Goal: Check status: Check status

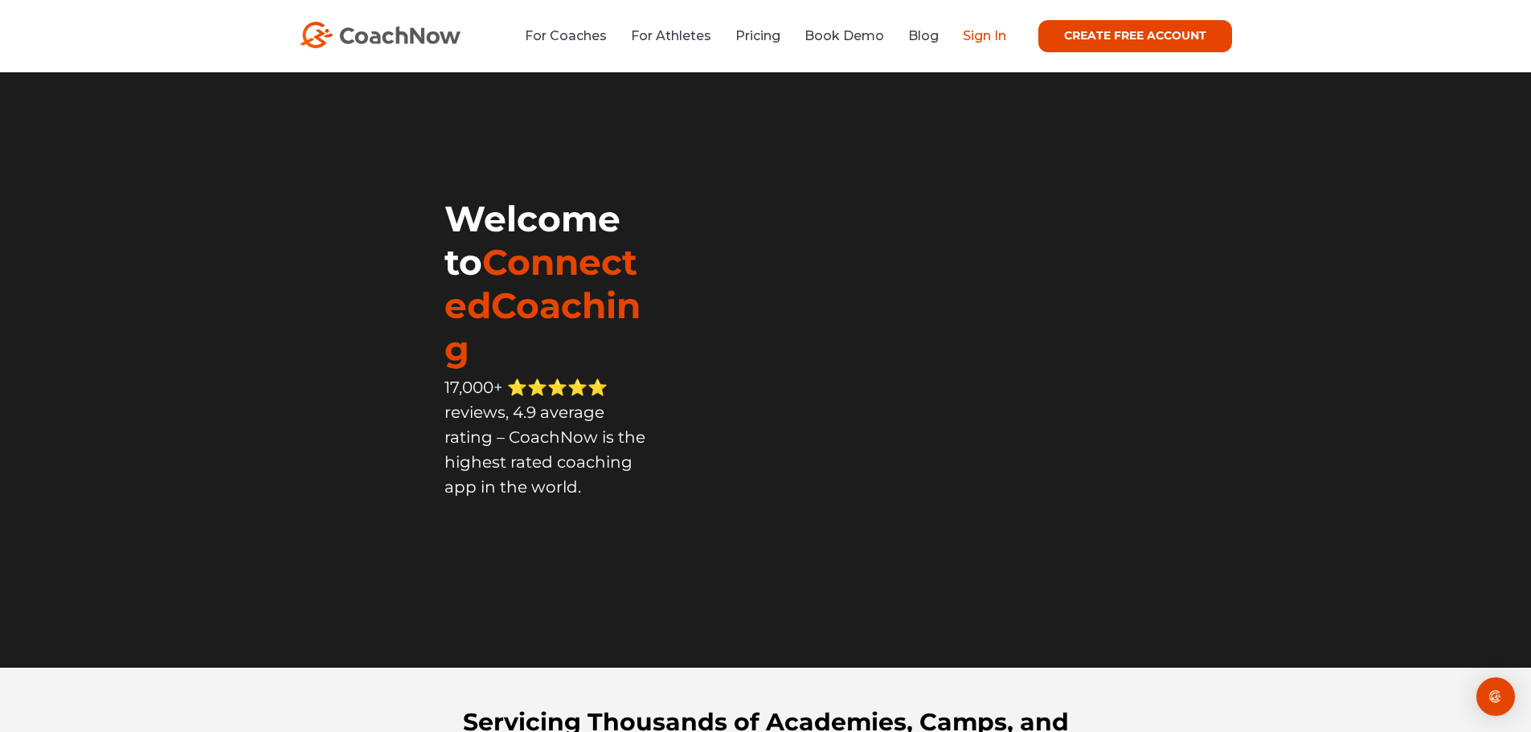
click at [1000, 36] on link "Sign In" at bounding box center [984, 35] width 43 height 15
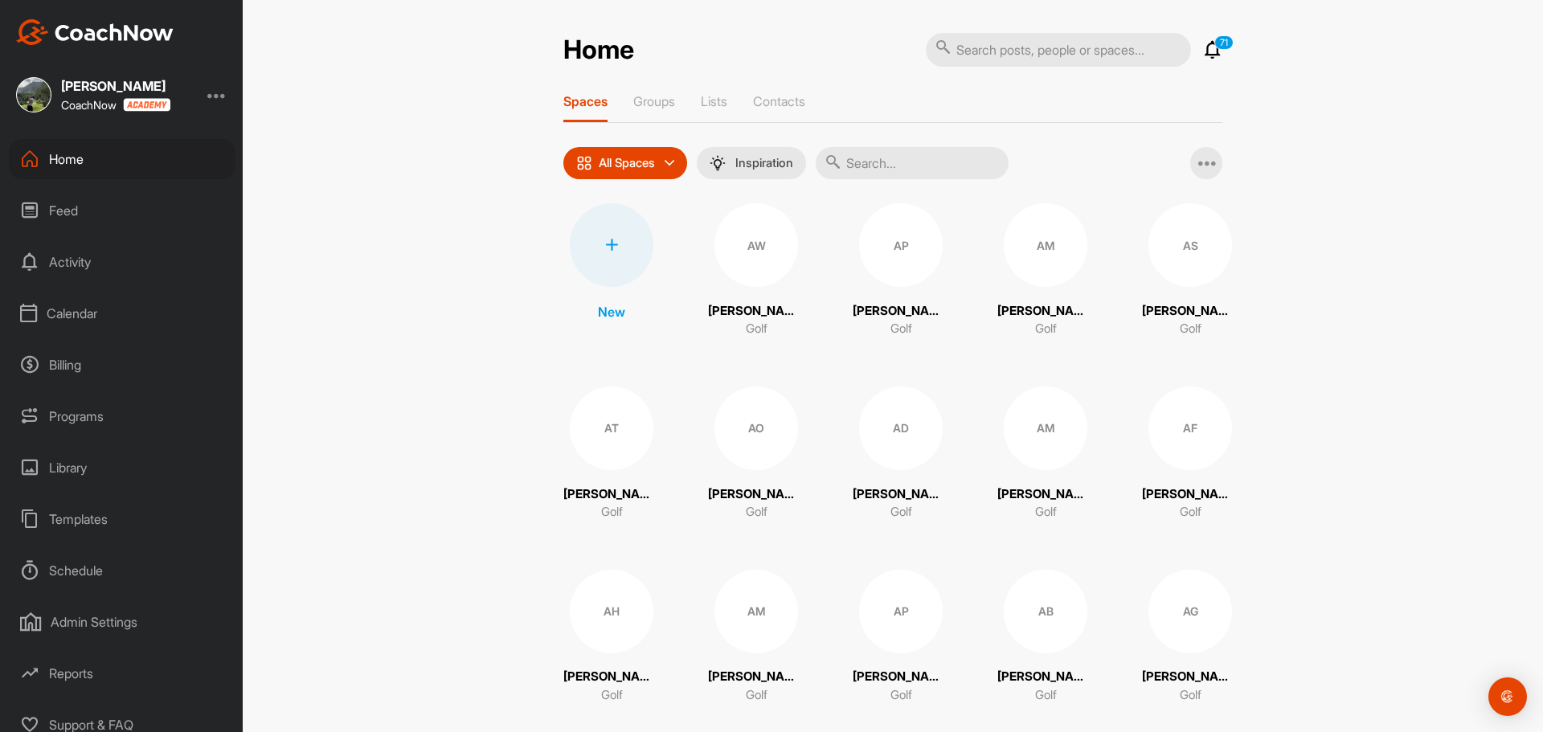
click at [79, 312] on div "Calendar" at bounding box center [122, 313] width 227 height 40
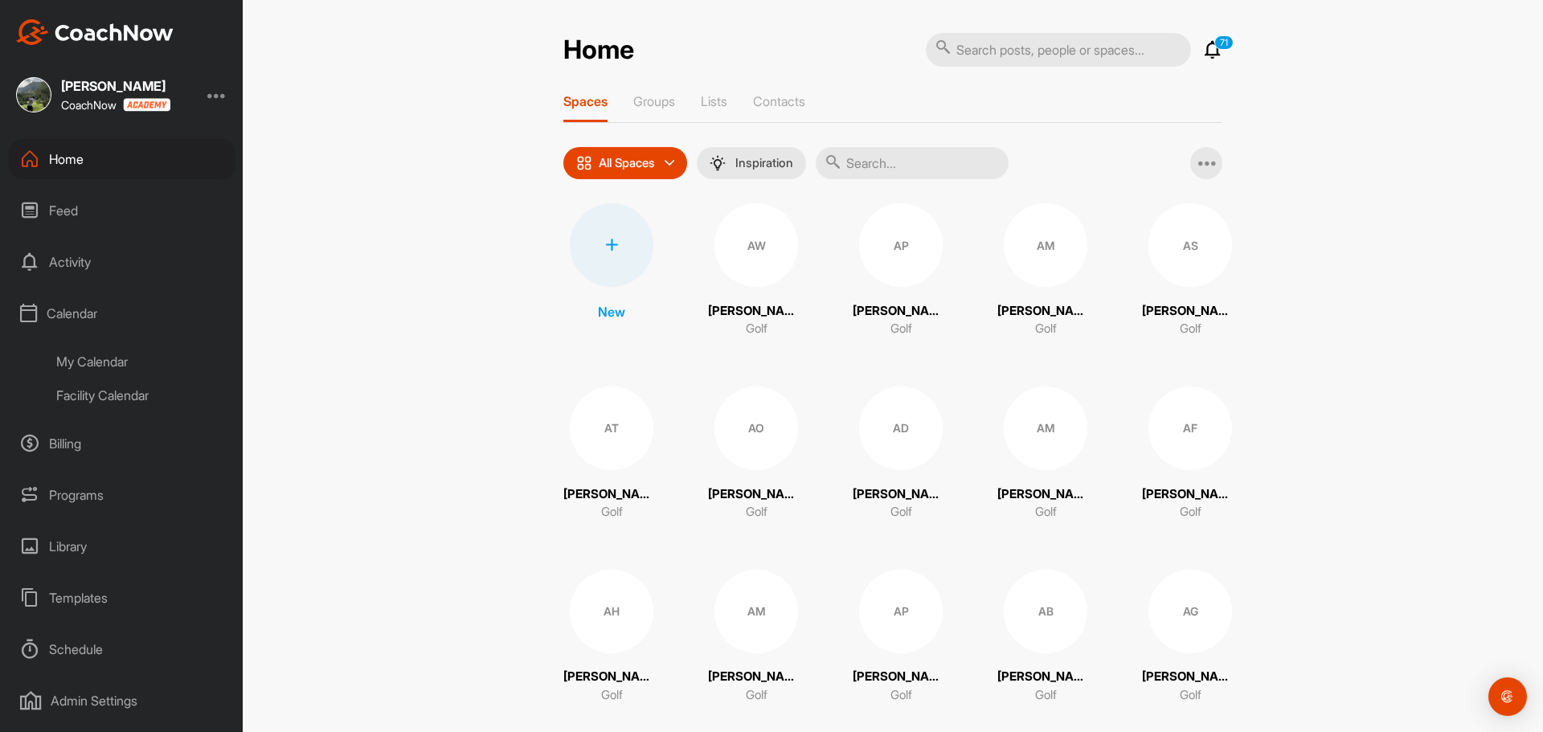
click at [96, 387] on div "Facility Calendar" at bounding box center [140, 396] width 190 height 34
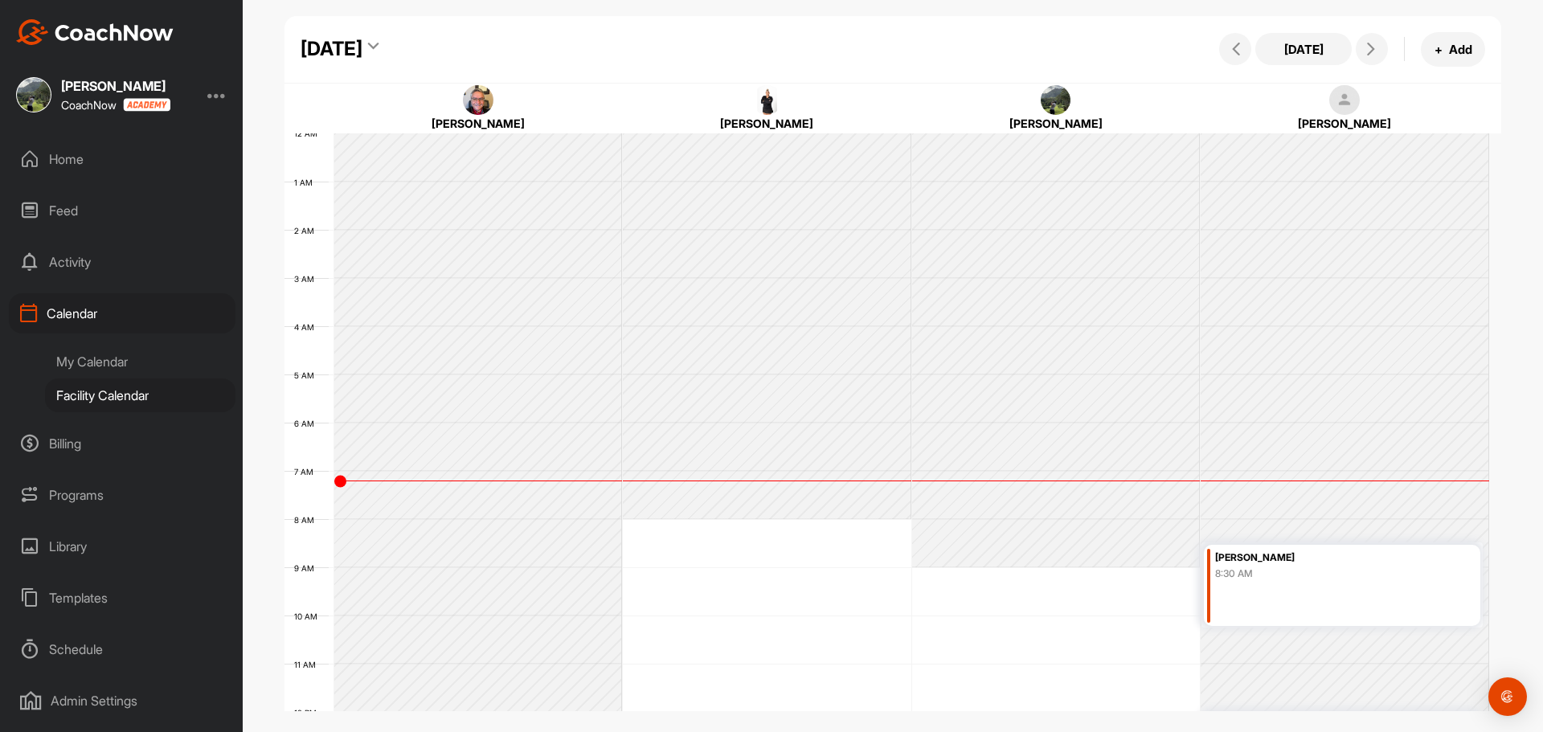
scroll to position [278, 0]
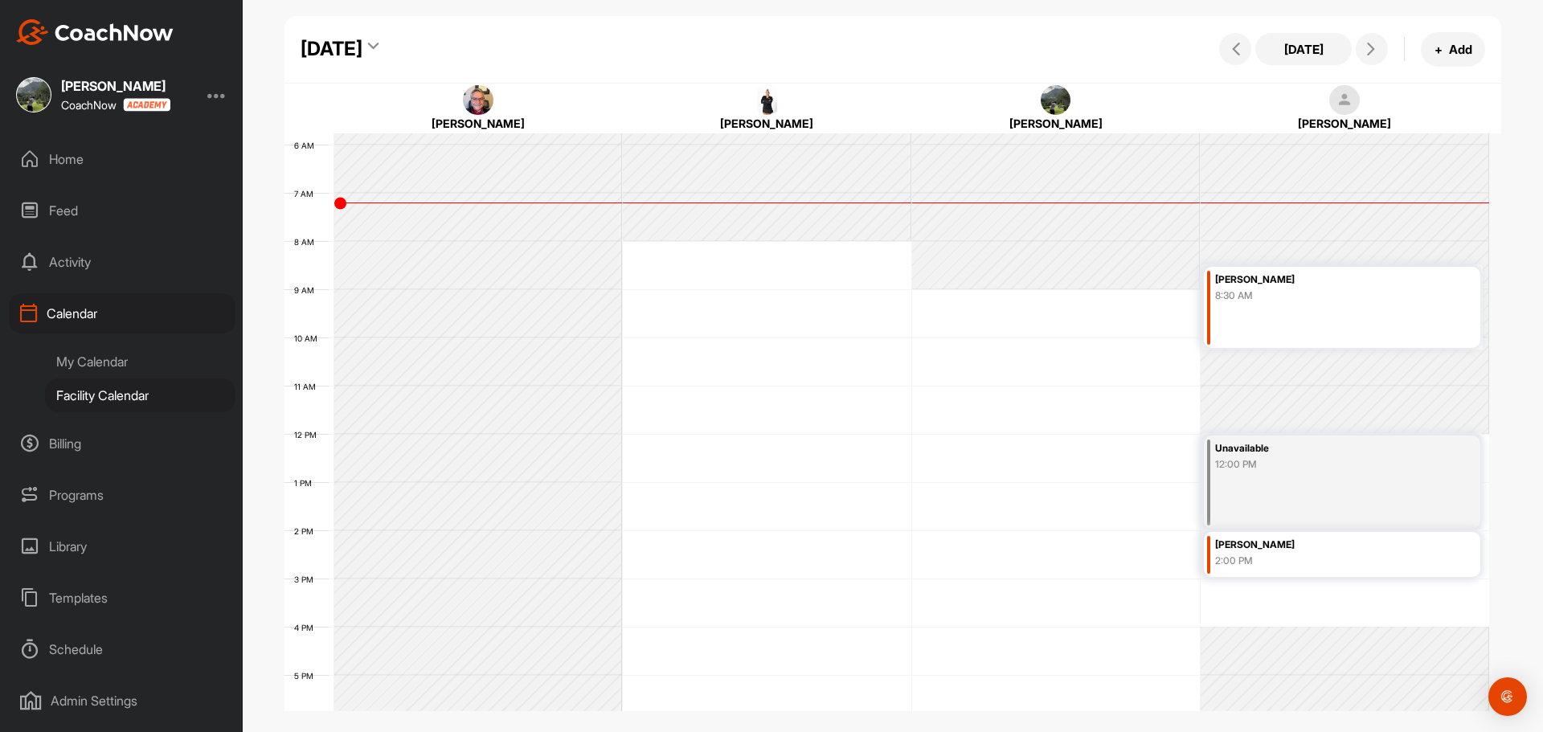
click at [1291, 291] on div "8:30 AM" at bounding box center [1322, 296] width 215 height 14
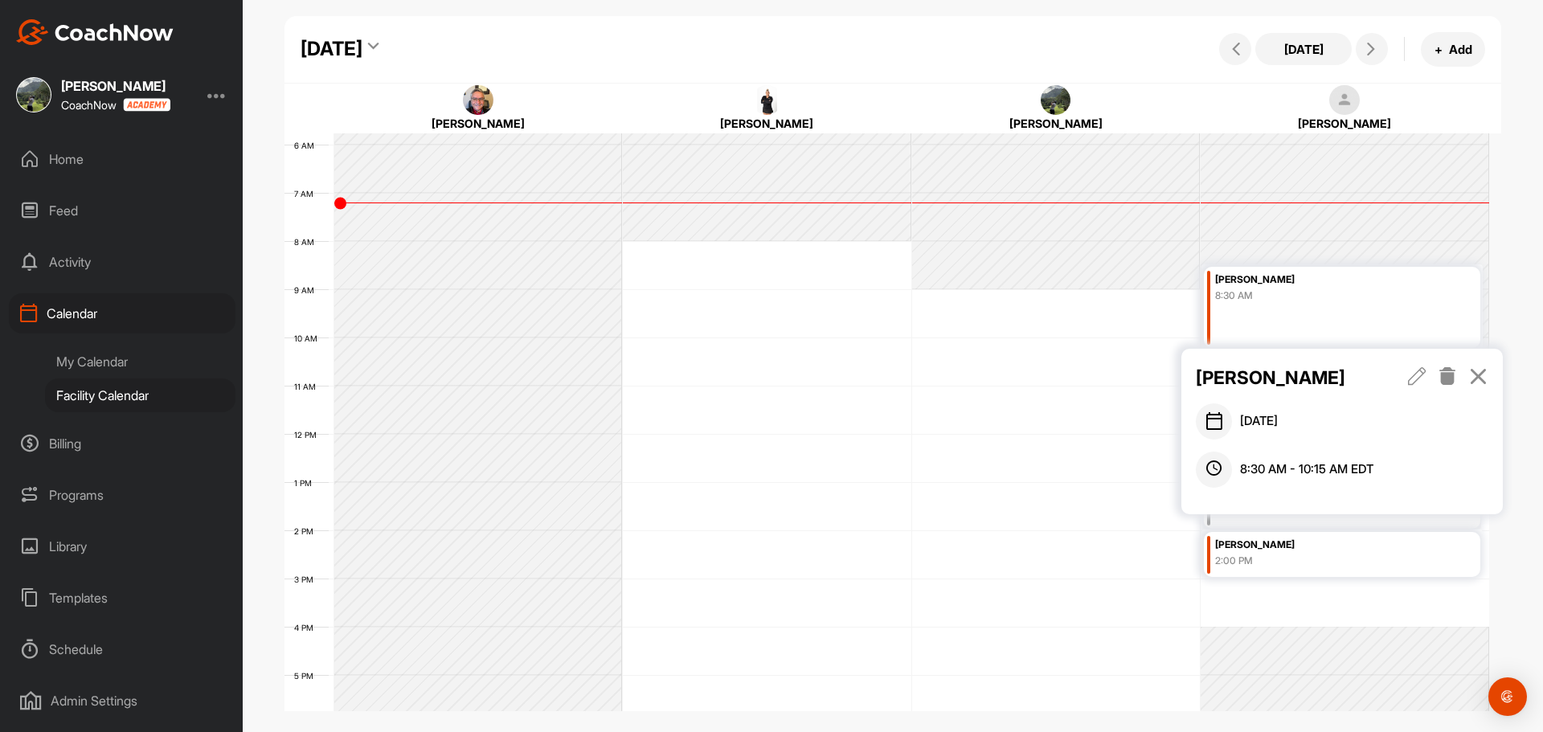
click at [1474, 368] on icon at bounding box center [1478, 376] width 18 height 18
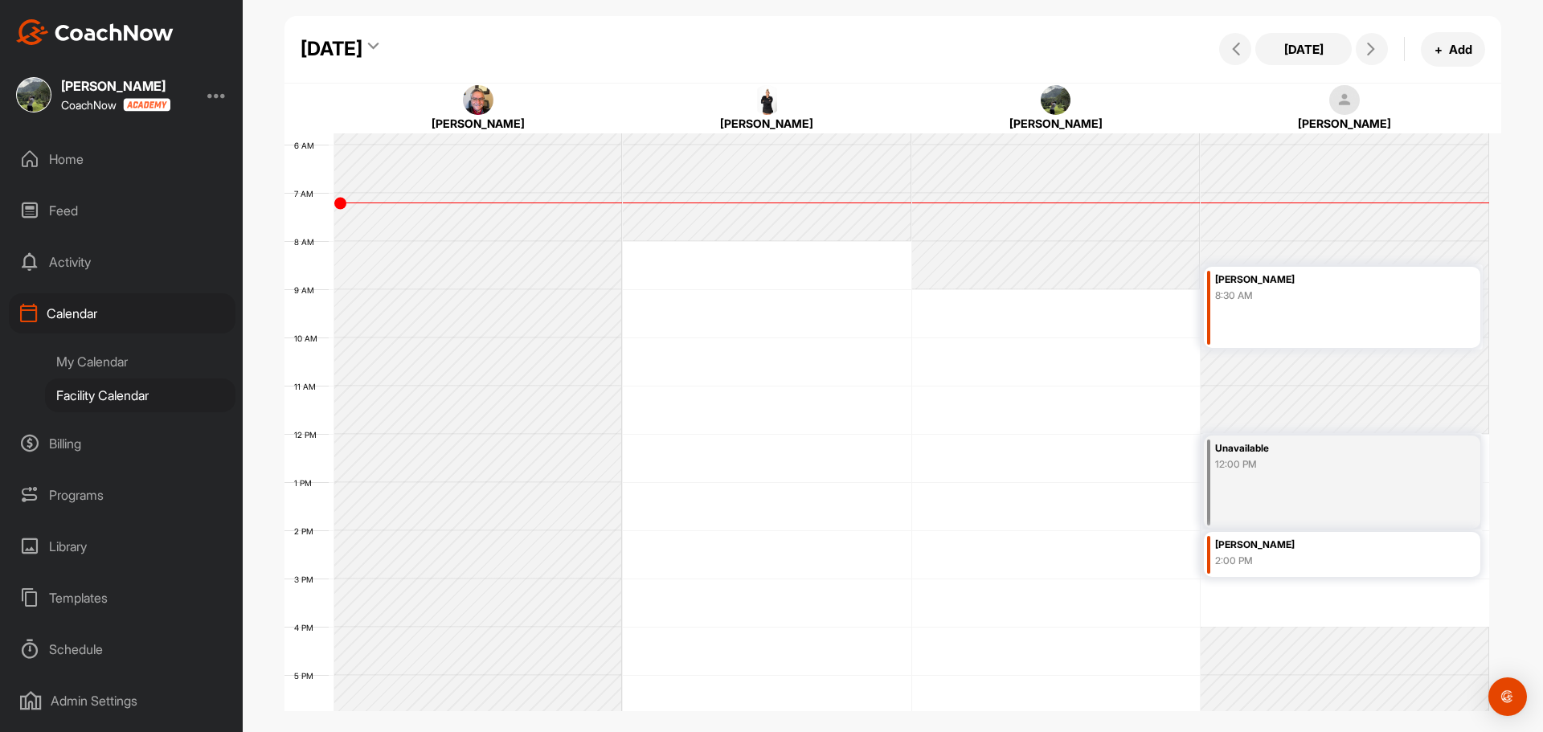
scroll to position [198, 0]
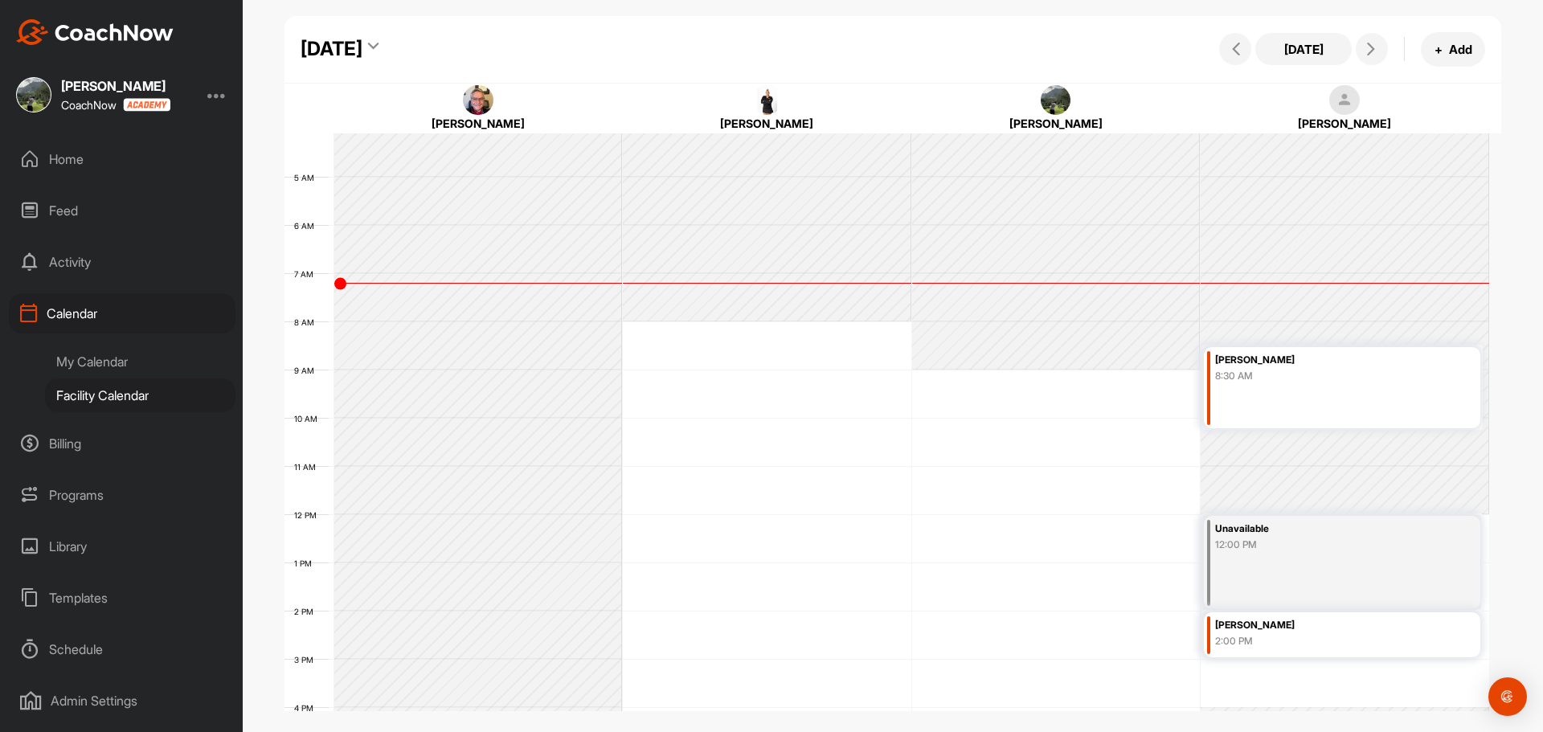
click at [1341, 383] on div "8:30 AM" at bounding box center [1322, 376] width 215 height 14
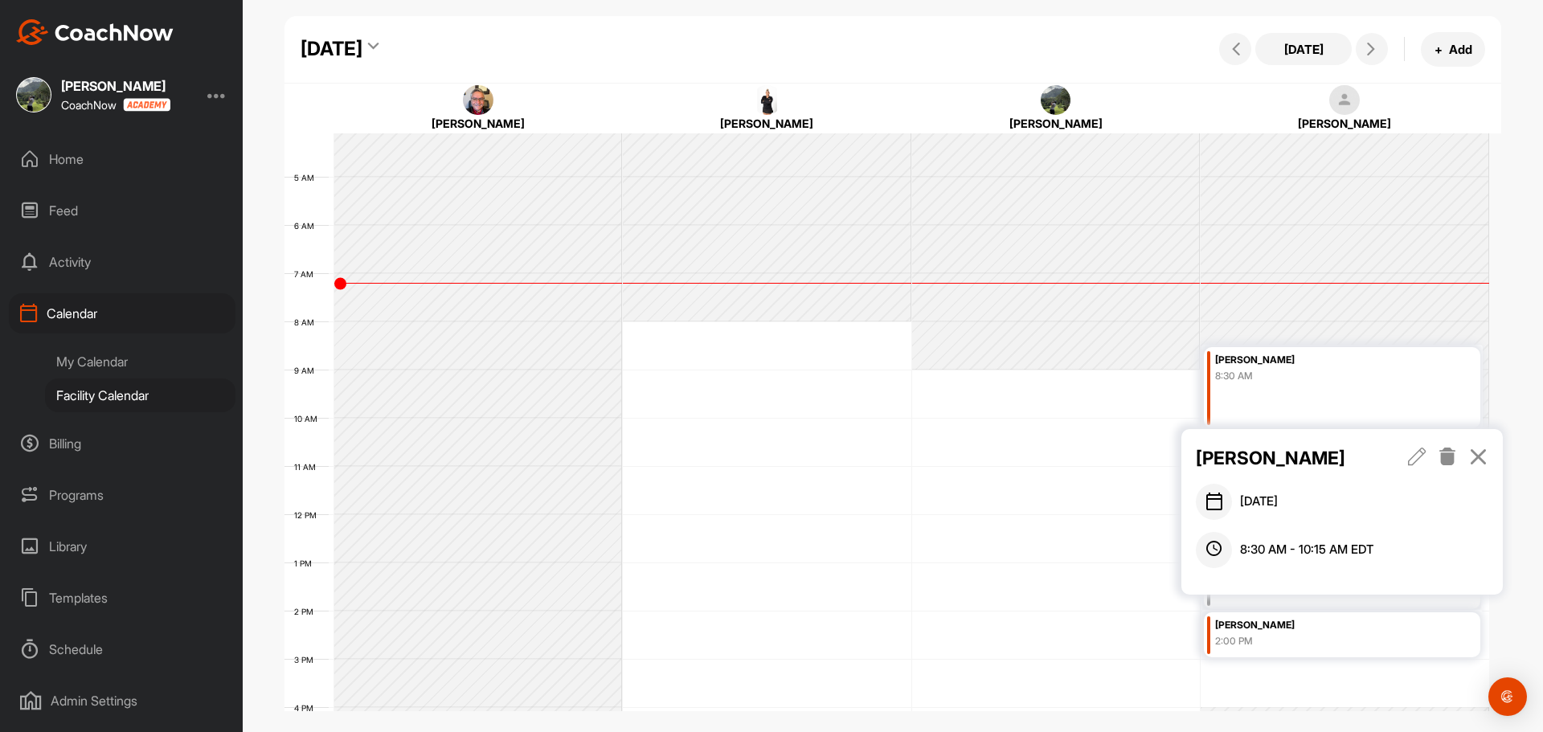
click at [1477, 453] on icon at bounding box center [1478, 457] width 18 height 18
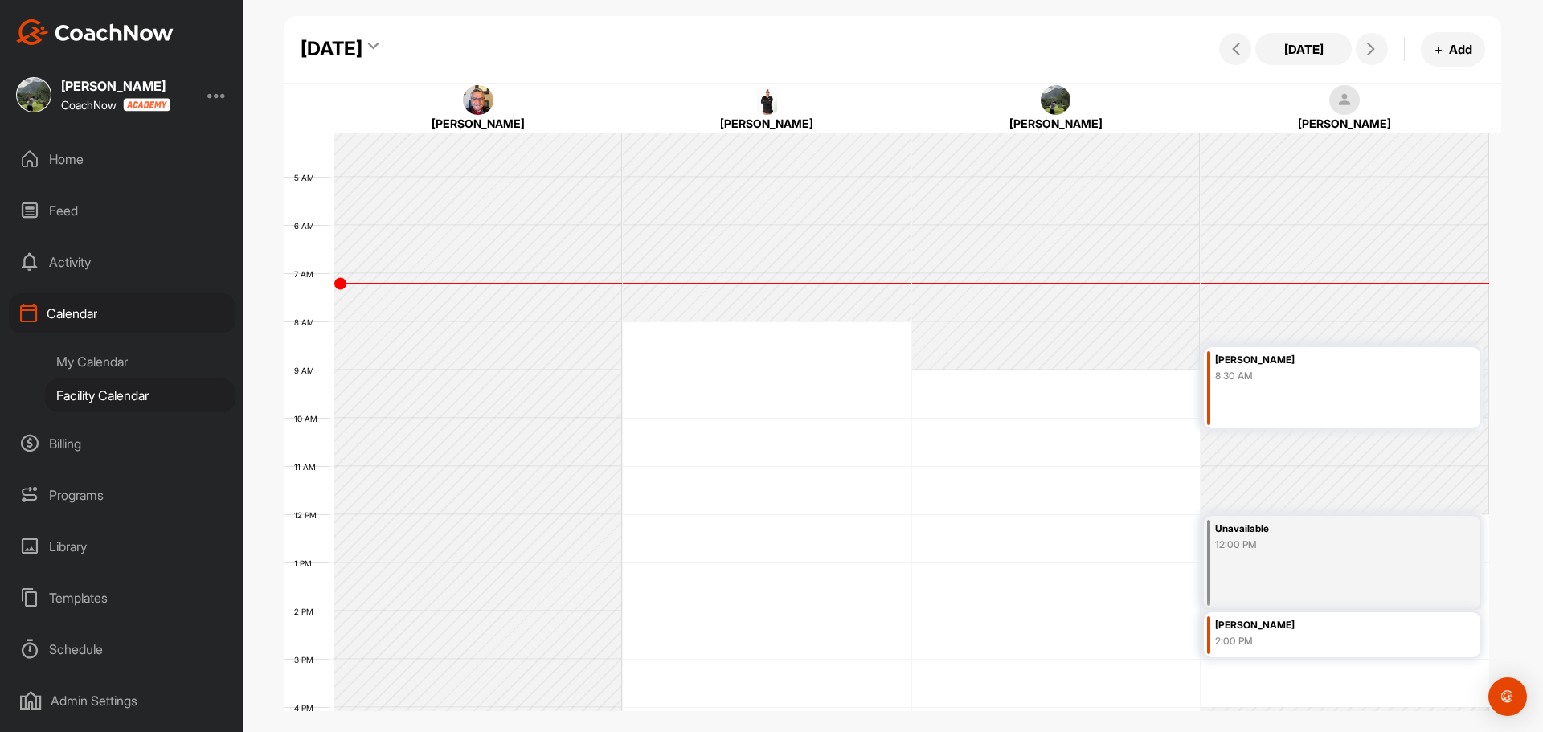
click at [1294, 398] on div "[PERSON_NAME] 8:30 AM" at bounding box center [1342, 387] width 276 height 81
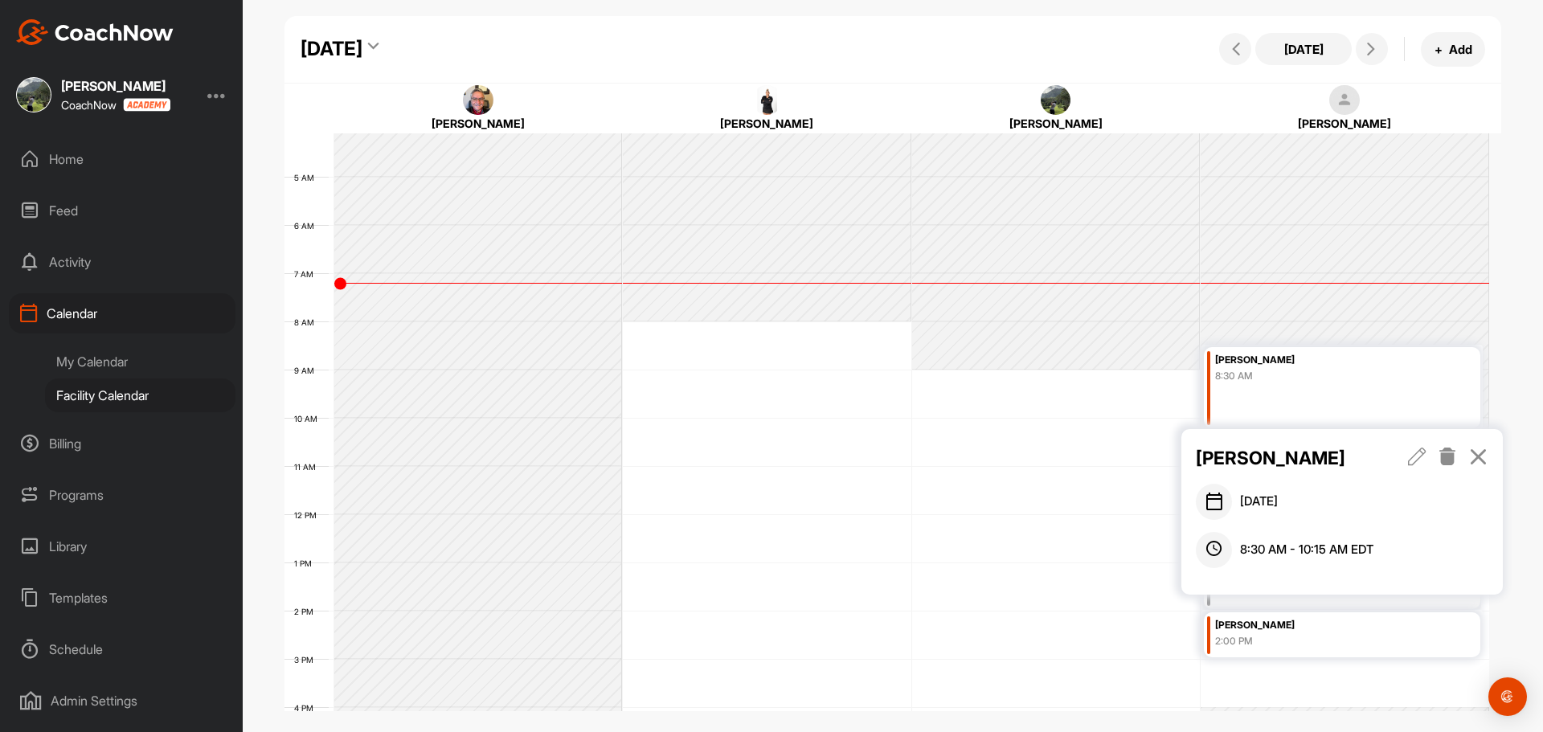
click at [1487, 453] on icon at bounding box center [1478, 457] width 18 height 18
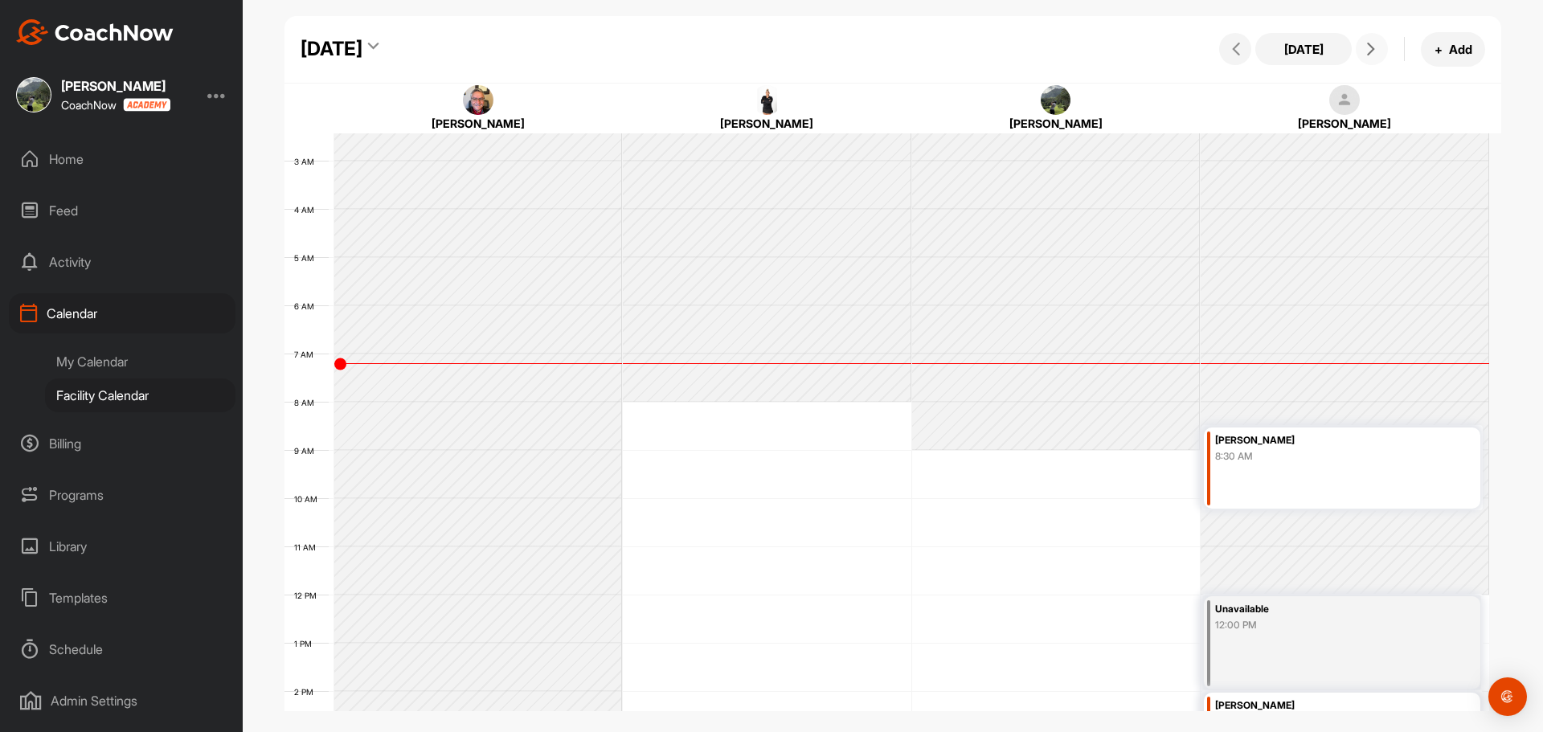
click at [1377, 47] on span at bounding box center [1371, 49] width 19 height 13
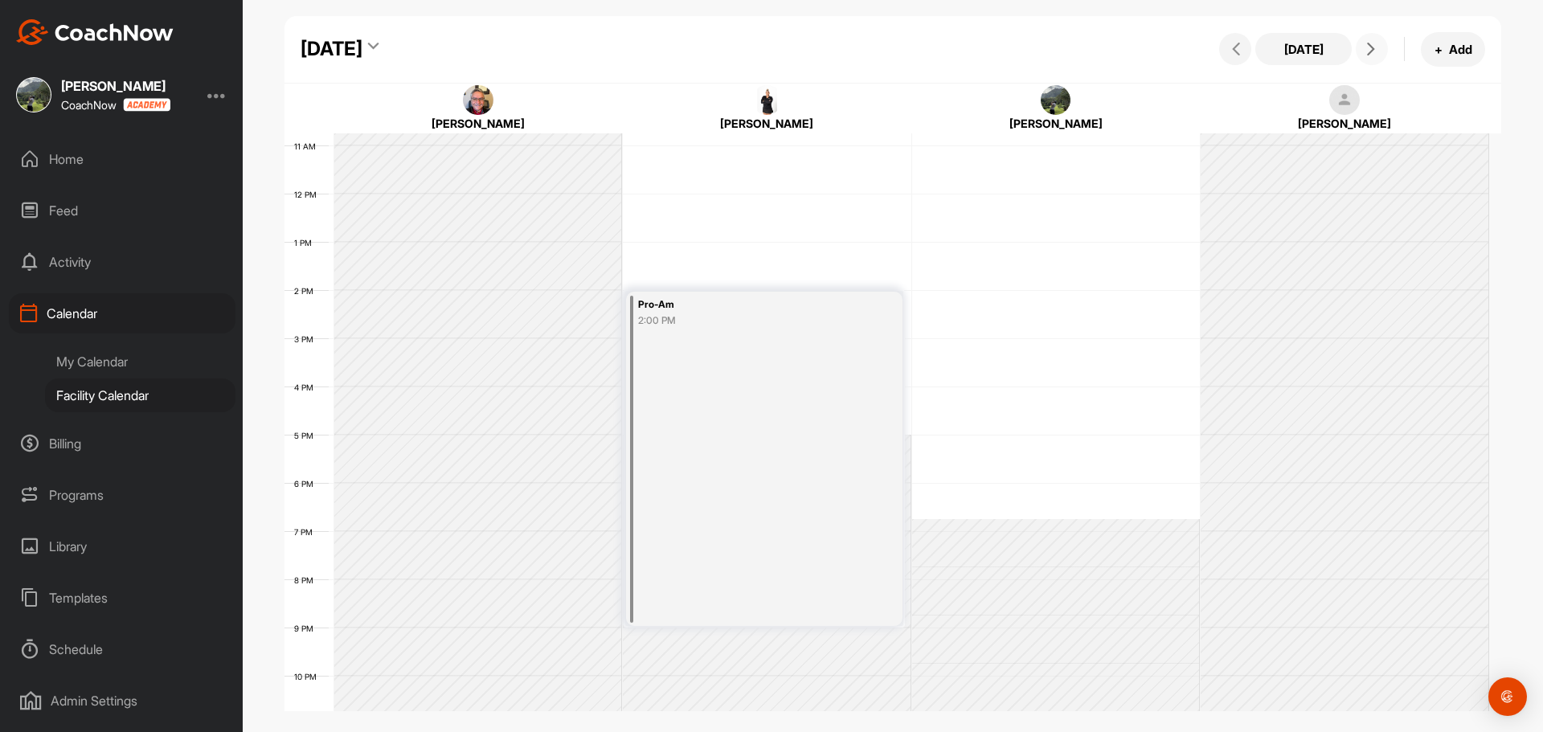
scroll to position [278, 0]
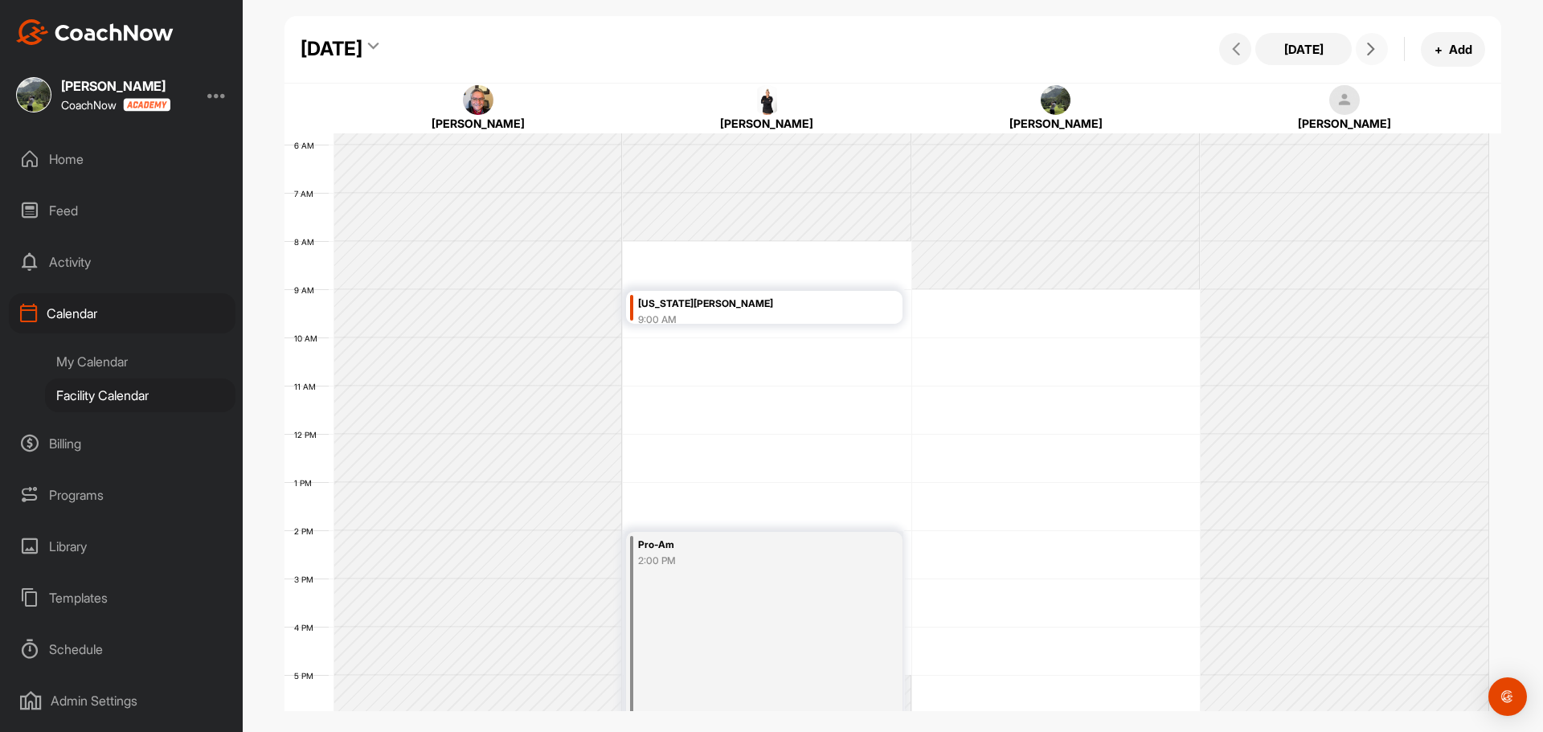
click at [1366, 59] on button at bounding box center [1372, 49] width 32 height 32
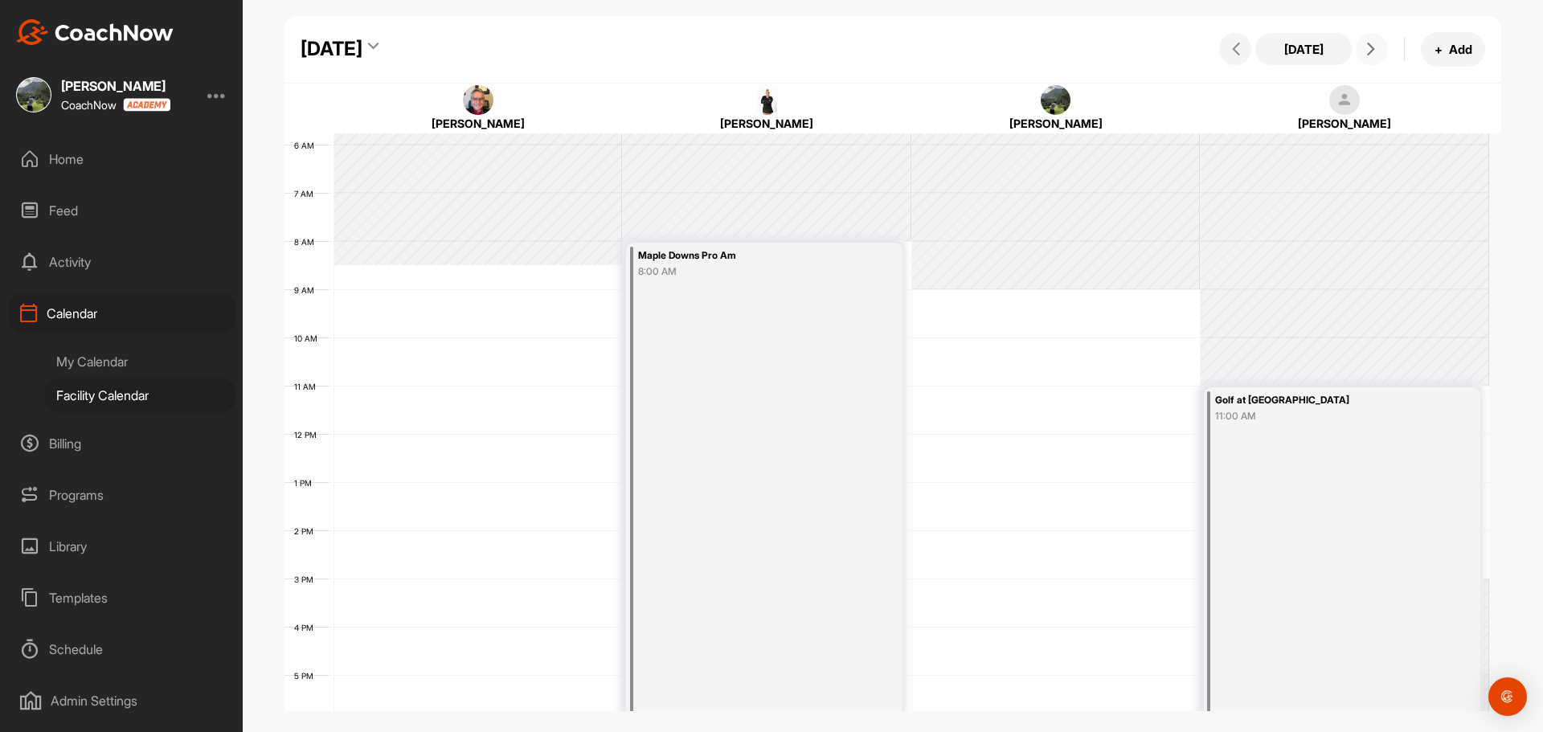
click at [1367, 57] on button at bounding box center [1372, 49] width 32 height 32
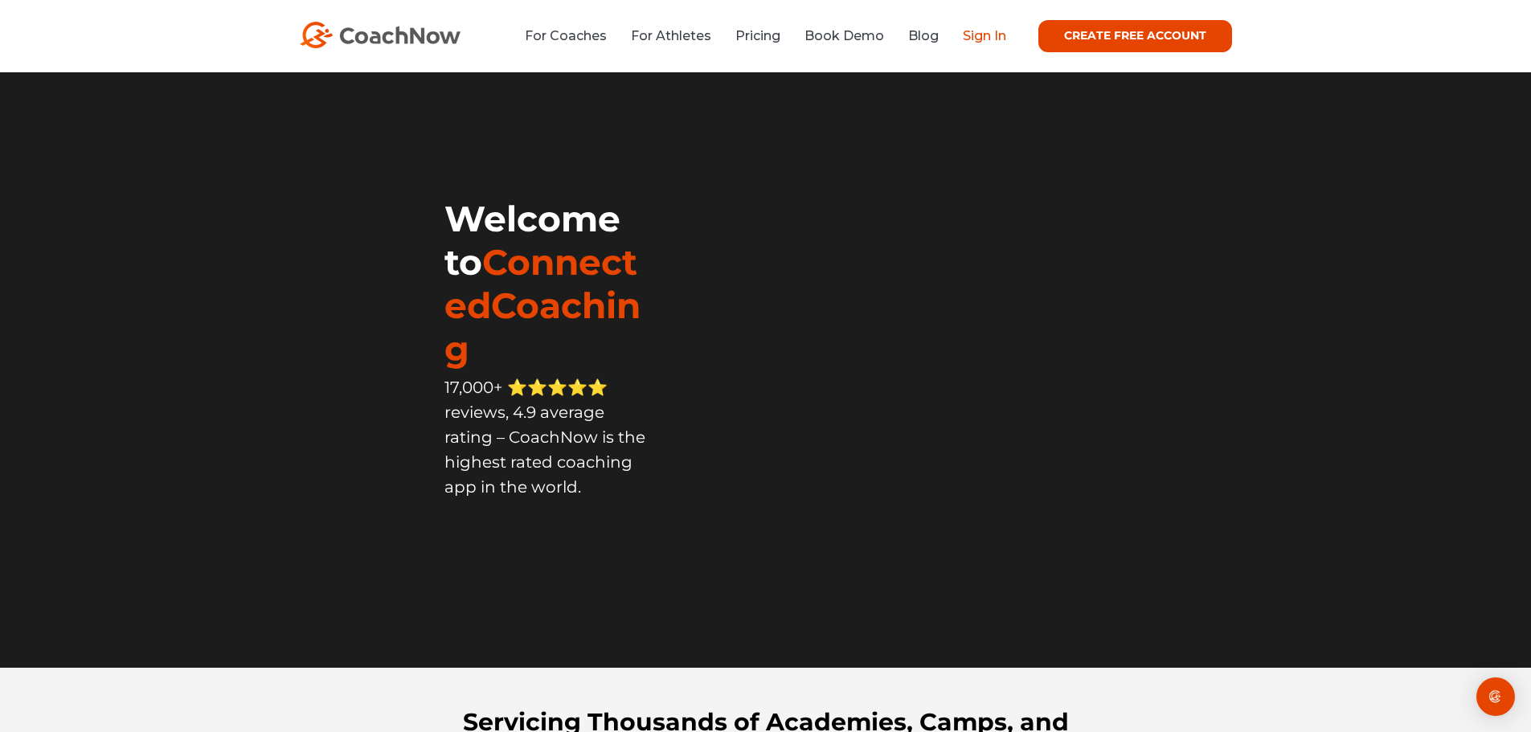
click at [975, 28] on link "Sign In" at bounding box center [984, 35] width 43 height 15
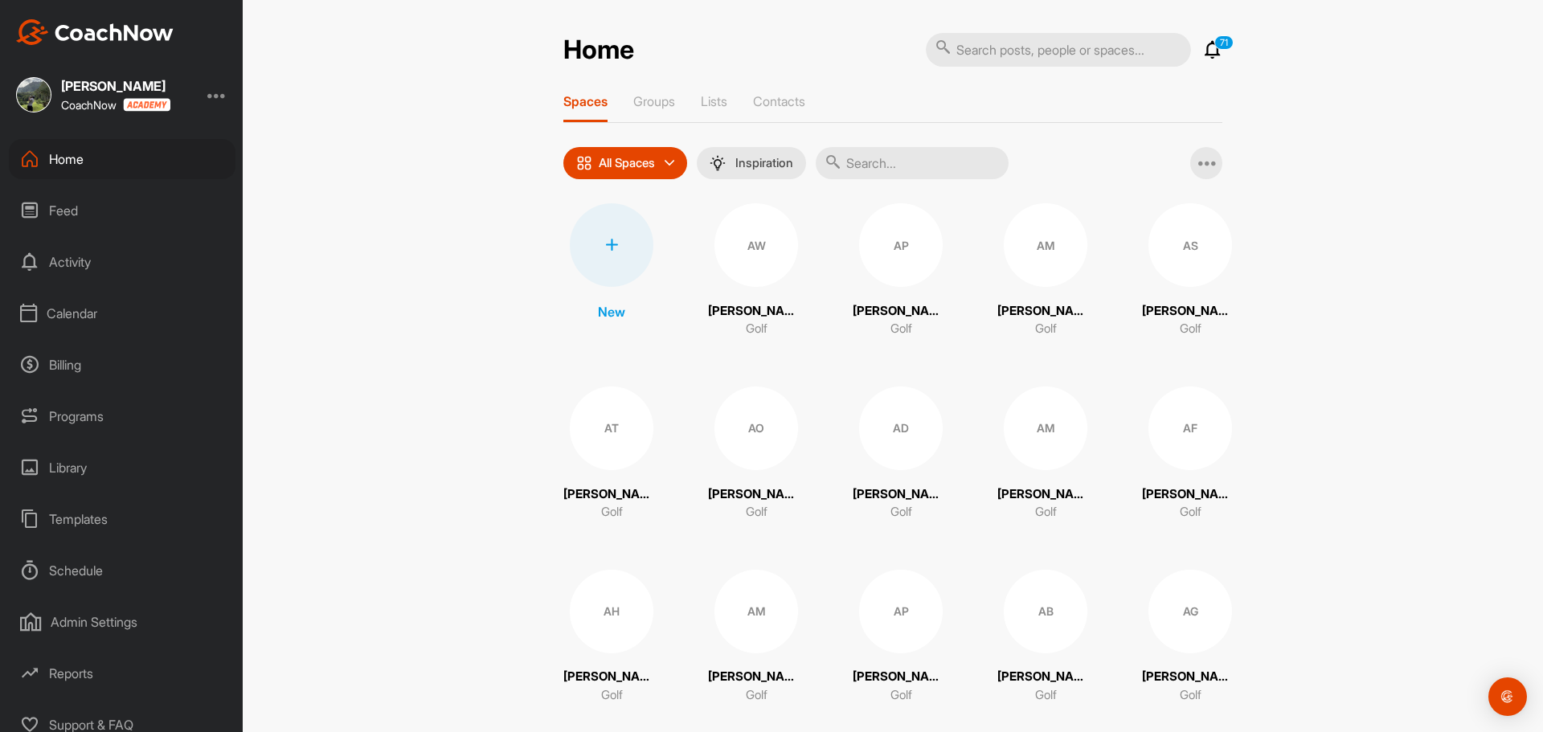
click at [94, 314] on div "Calendar" at bounding box center [122, 313] width 227 height 40
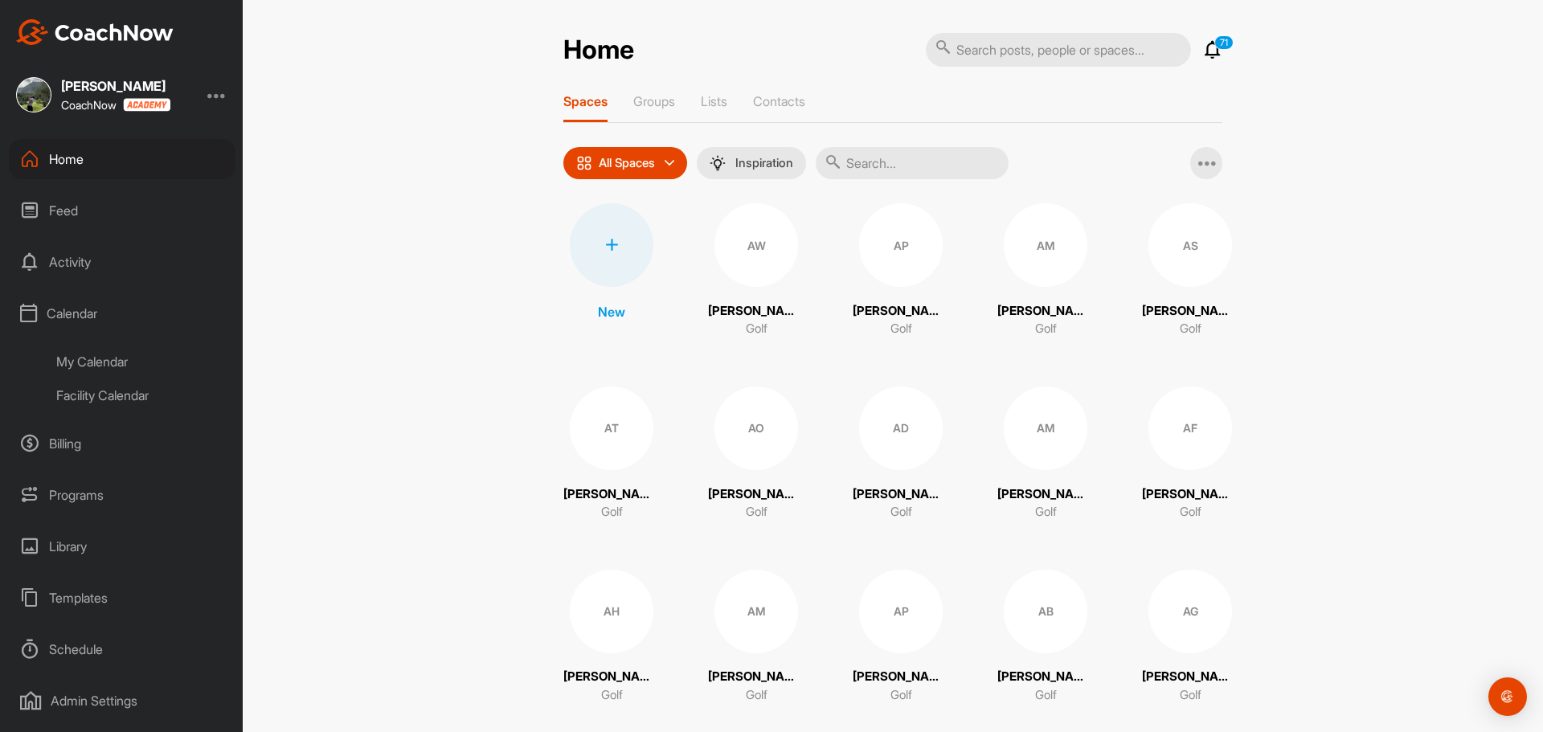
click at [118, 387] on div "Facility Calendar" at bounding box center [140, 396] width 190 height 34
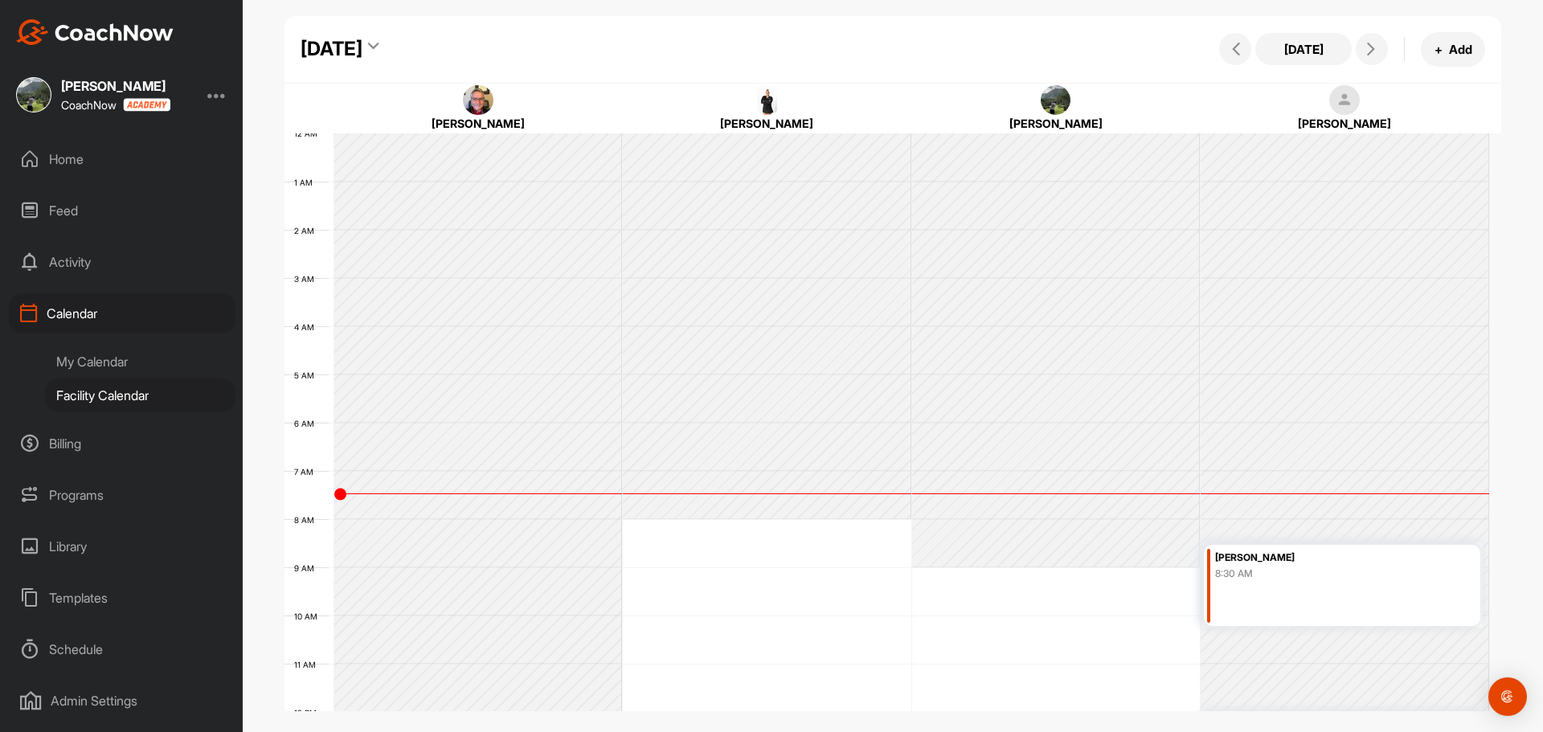
scroll to position [278, 0]
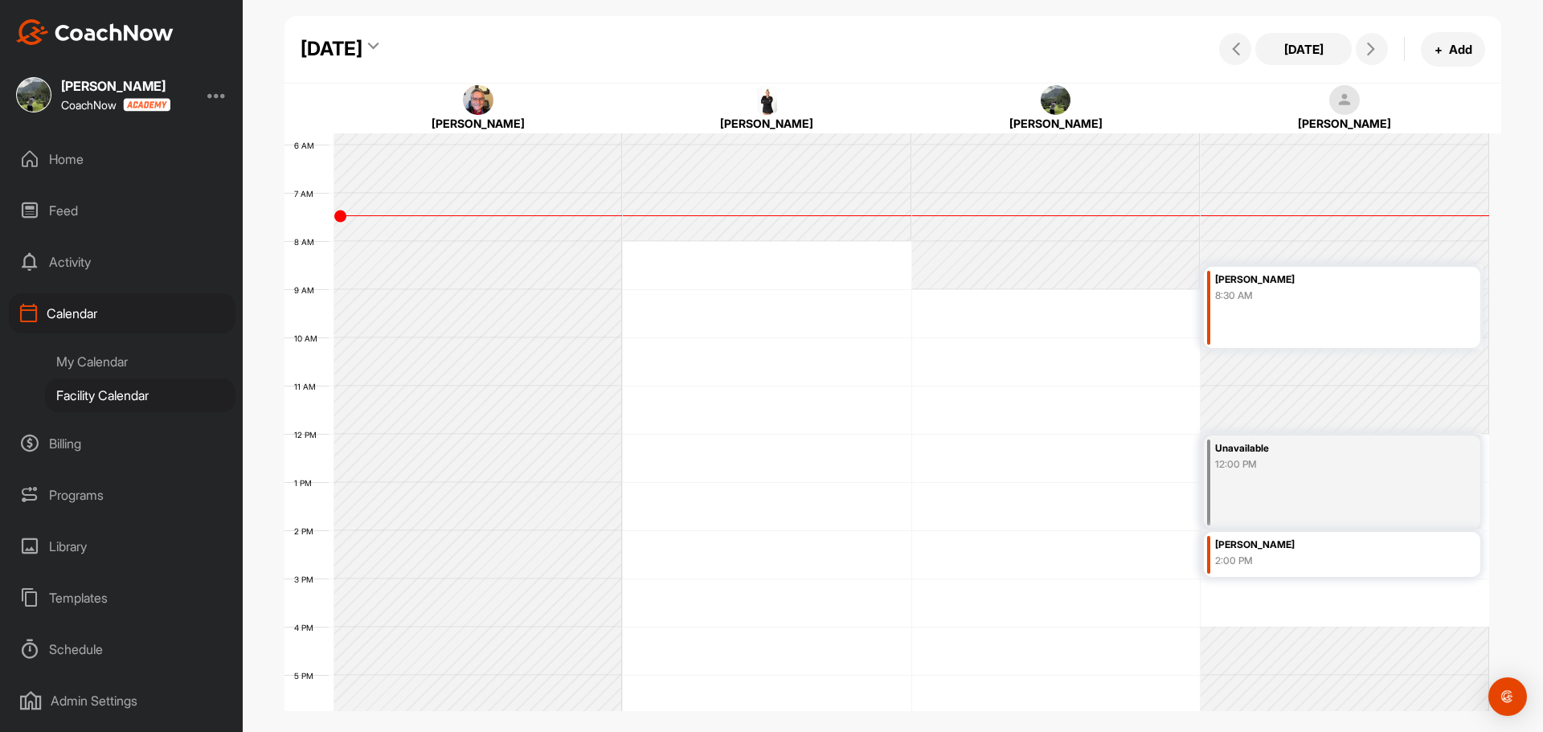
click at [1361, 313] on div "[PERSON_NAME] 8:30 AM" at bounding box center [1342, 307] width 276 height 81
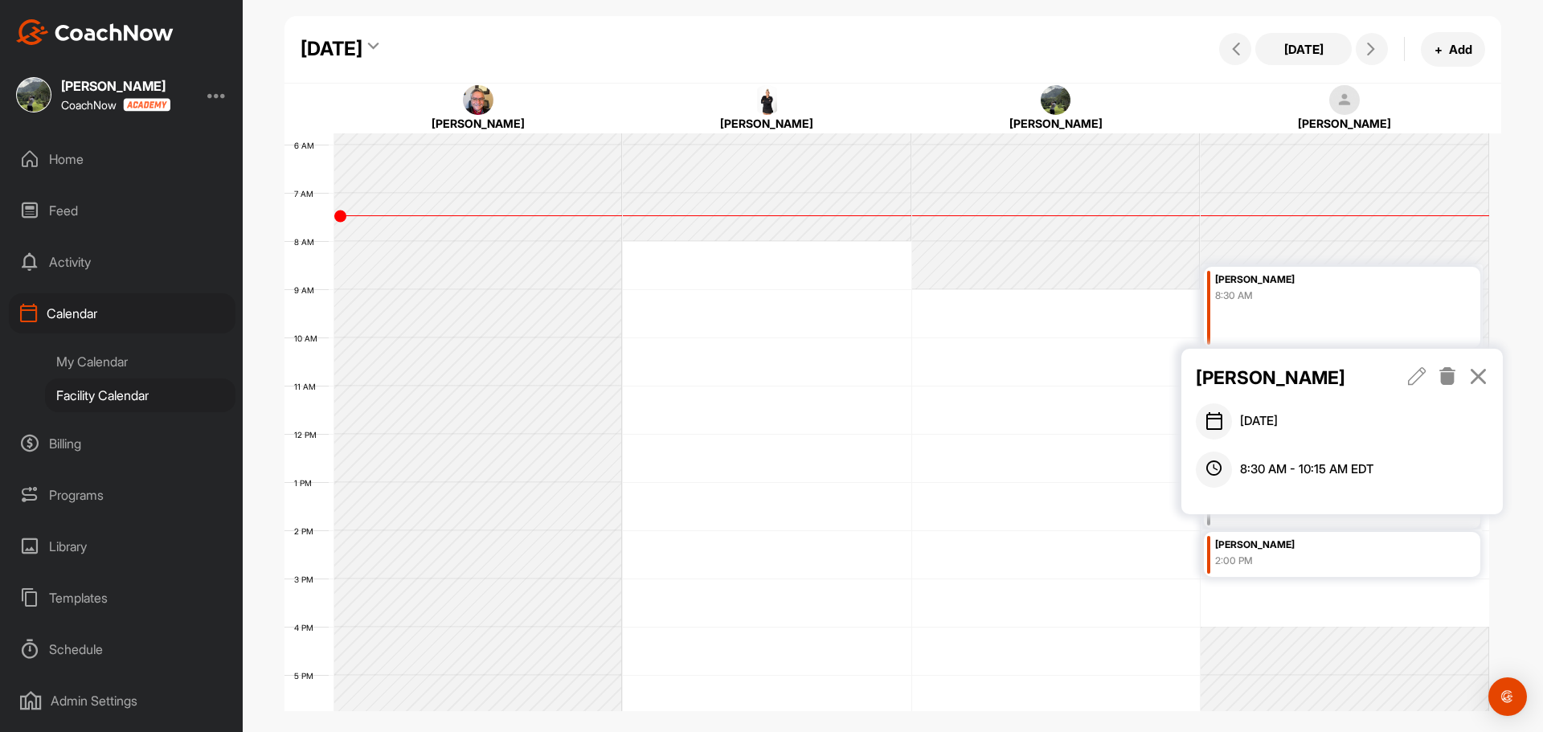
click at [1482, 369] on icon at bounding box center [1478, 376] width 18 height 18
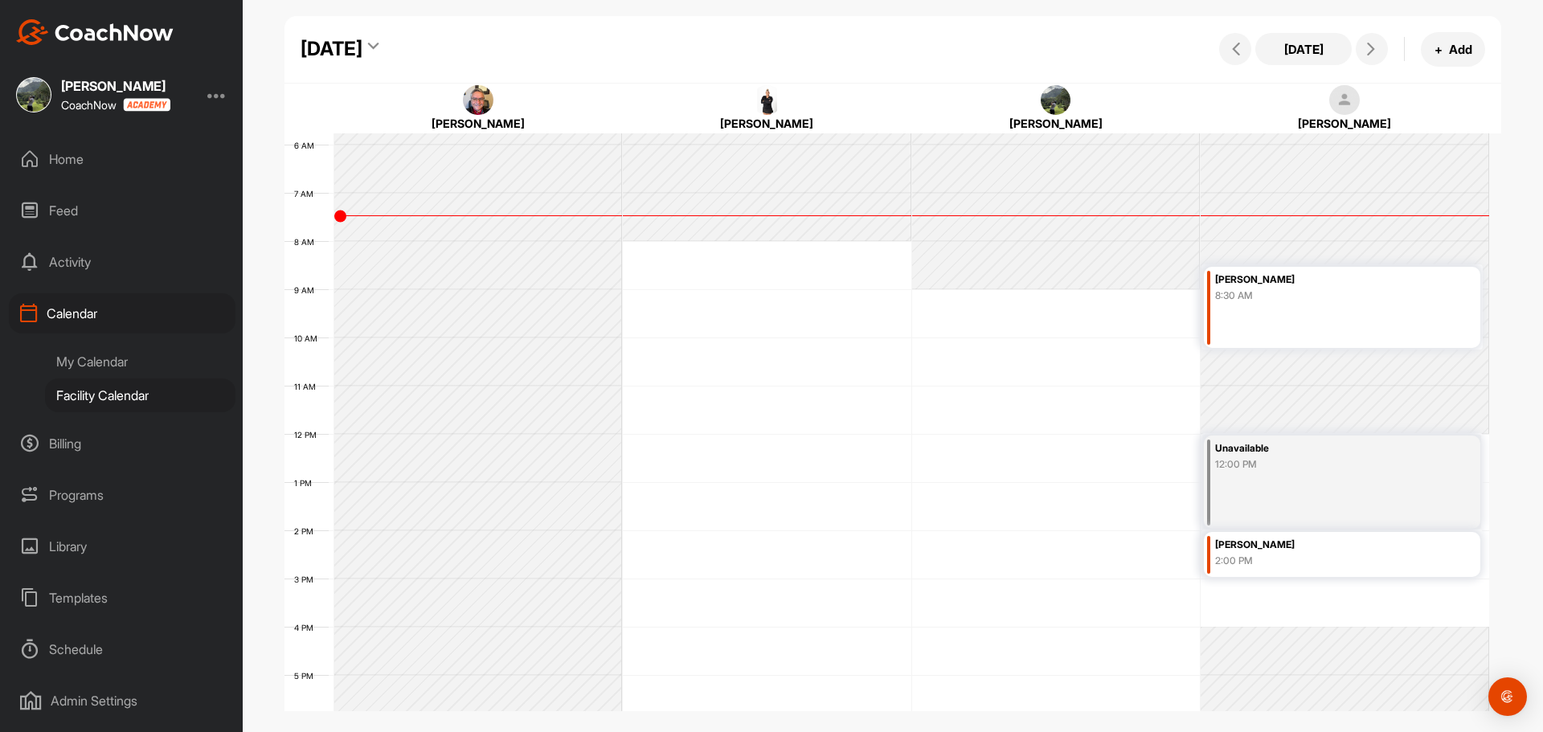
click at [1344, 543] on div "[PERSON_NAME]" at bounding box center [1322, 545] width 215 height 18
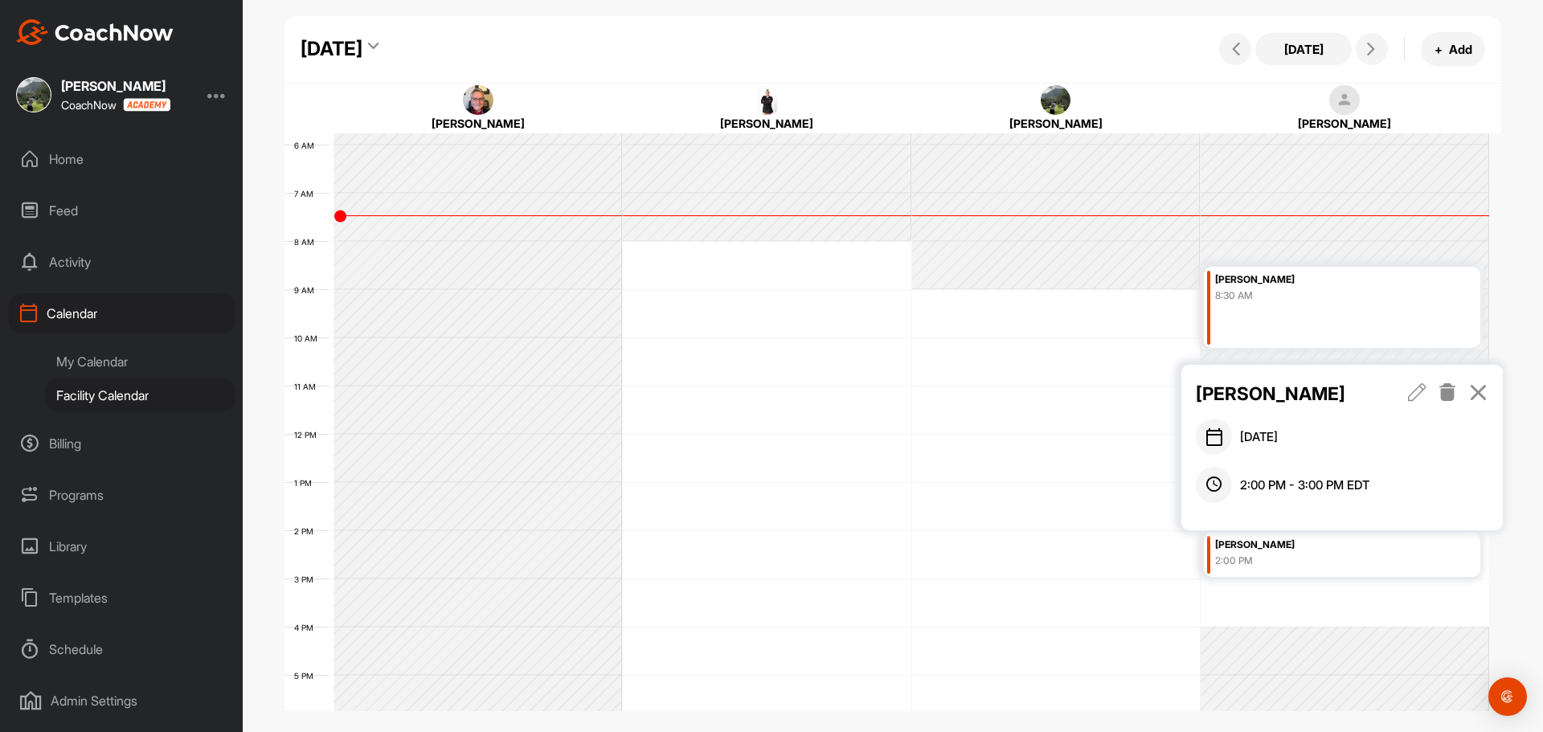
click at [1484, 392] on icon at bounding box center [1478, 392] width 18 height 18
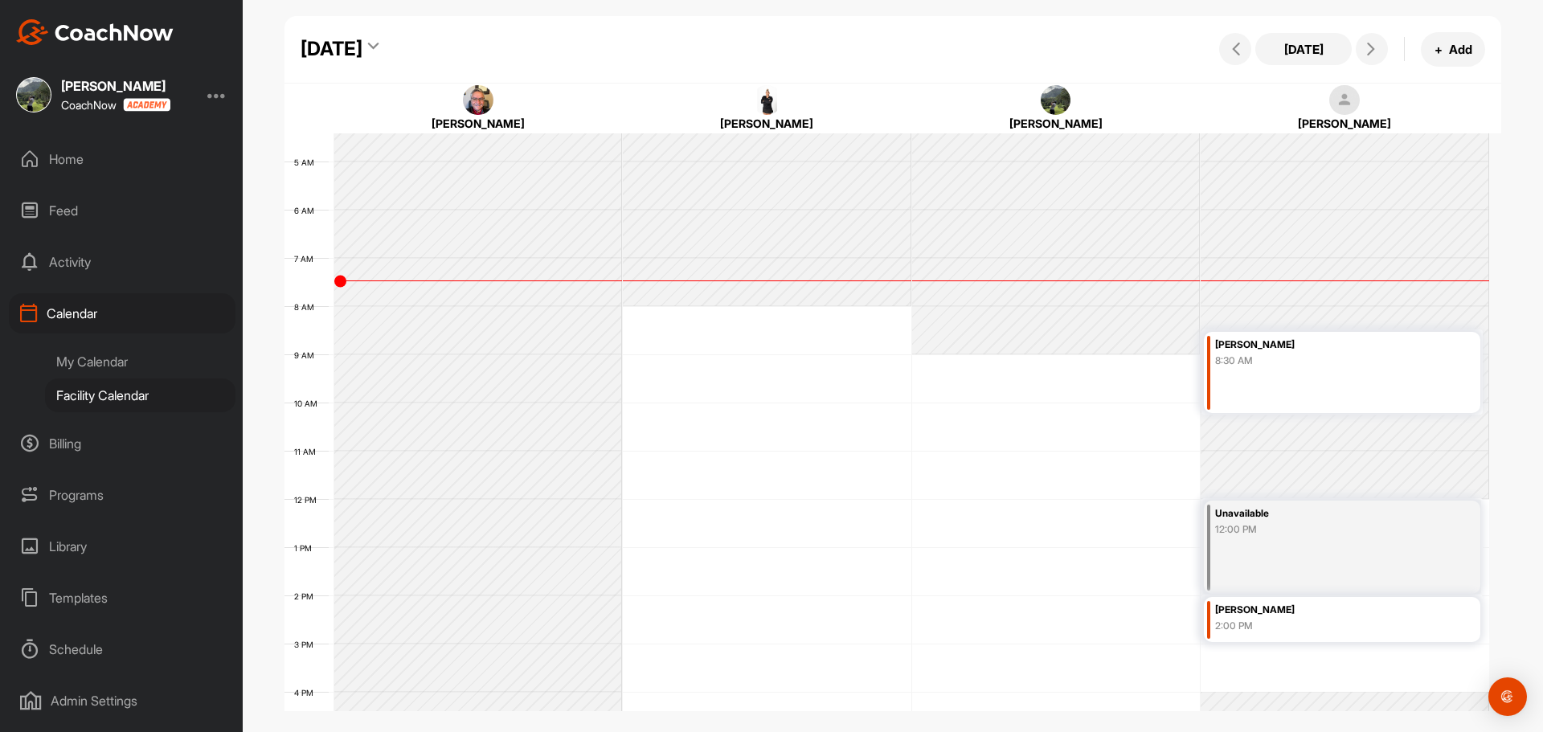
scroll to position [0, 0]
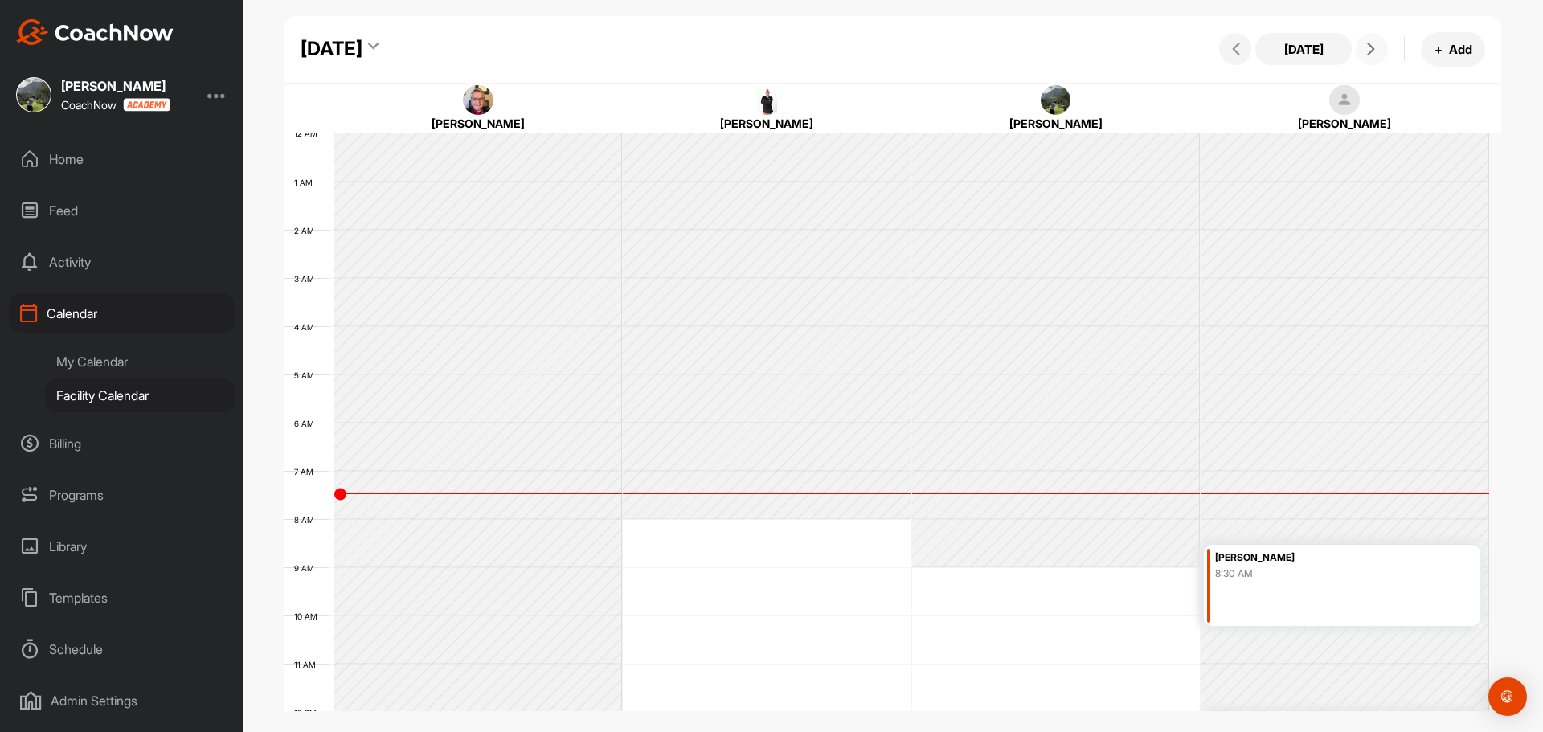
click at [1372, 47] on icon at bounding box center [1371, 49] width 13 height 13
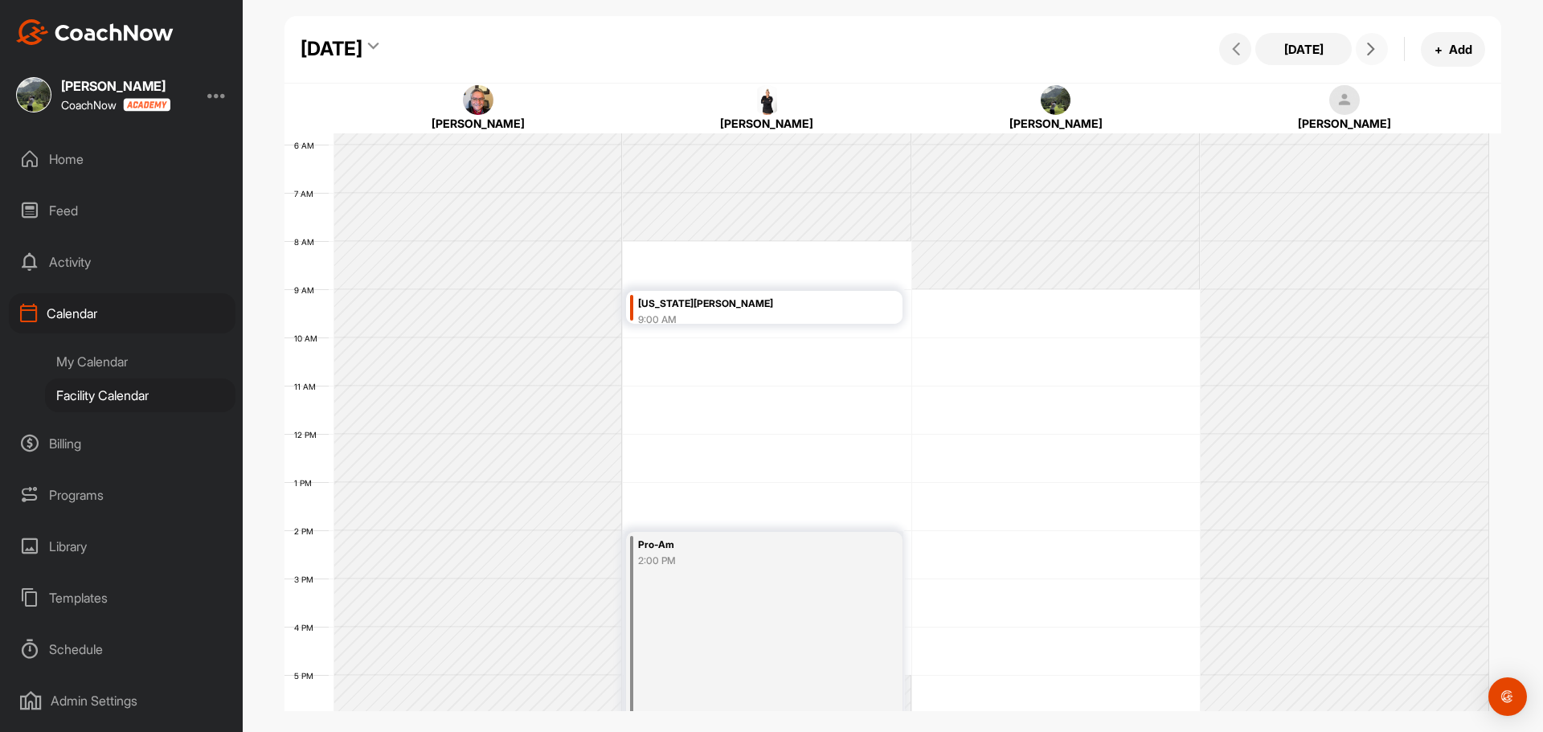
click at [1370, 47] on icon at bounding box center [1371, 49] width 13 height 13
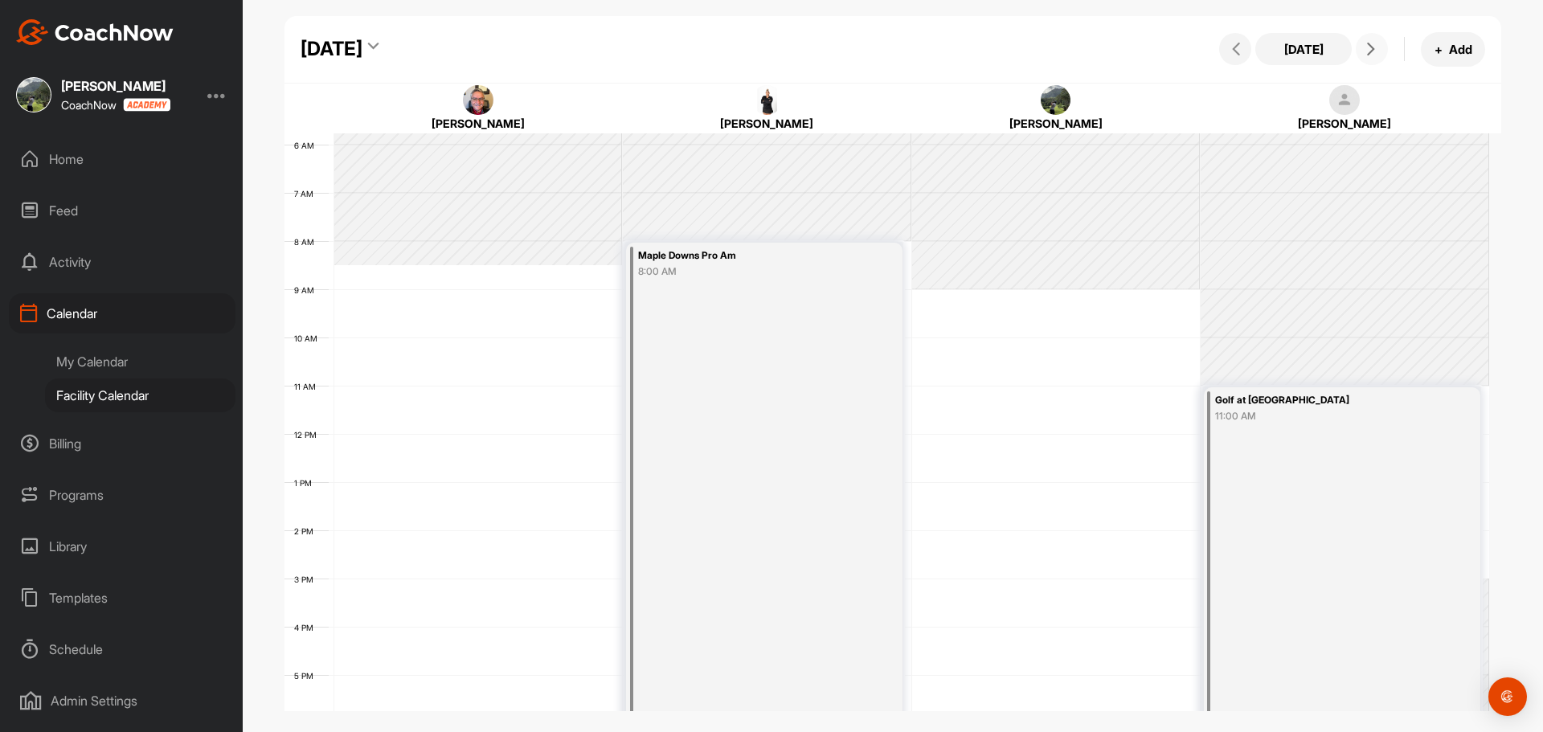
click at [1370, 47] on icon at bounding box center [1371, 49] width 13 height 13
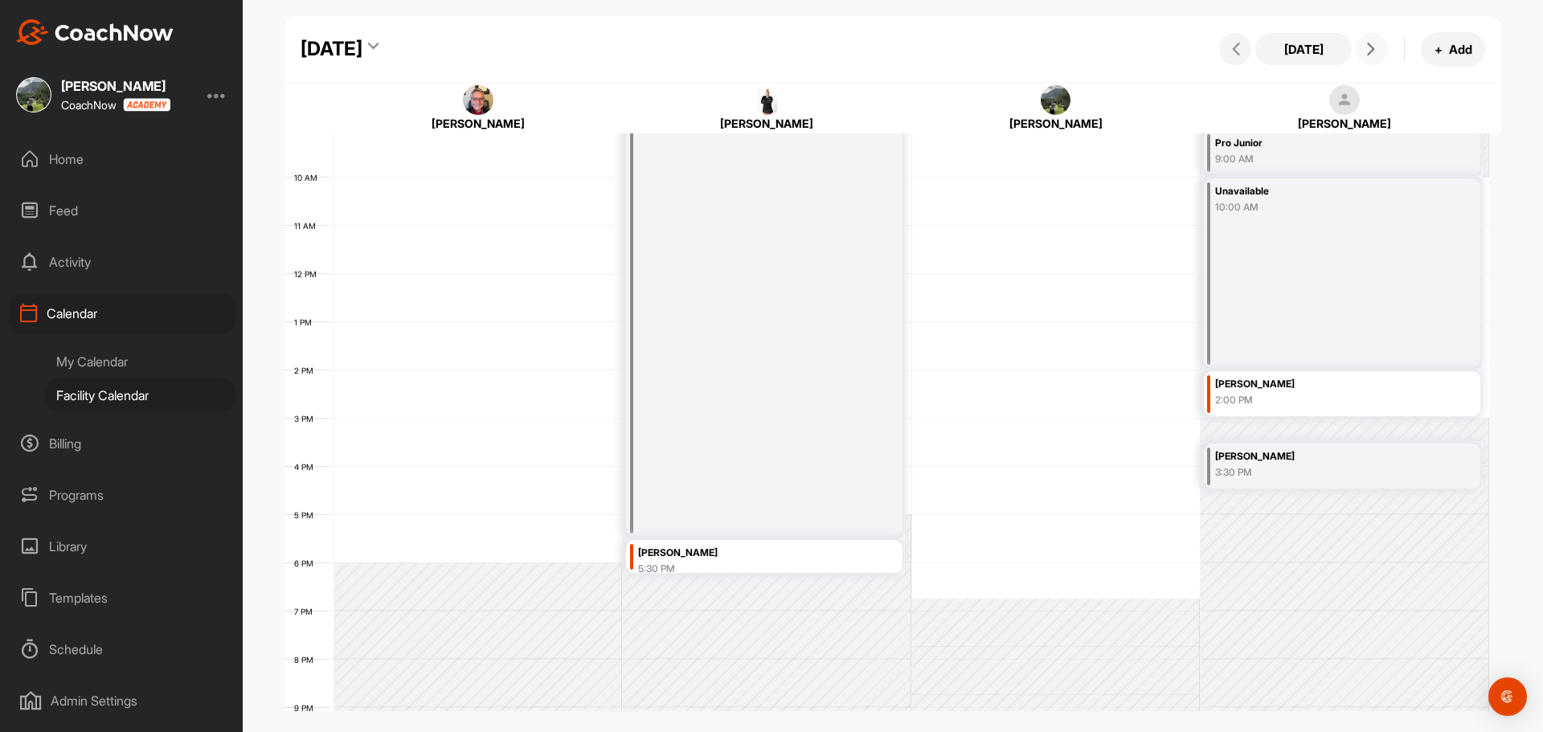
click at [1375, 48] on icon at bounding box center [1371, 49] width 13 height 13
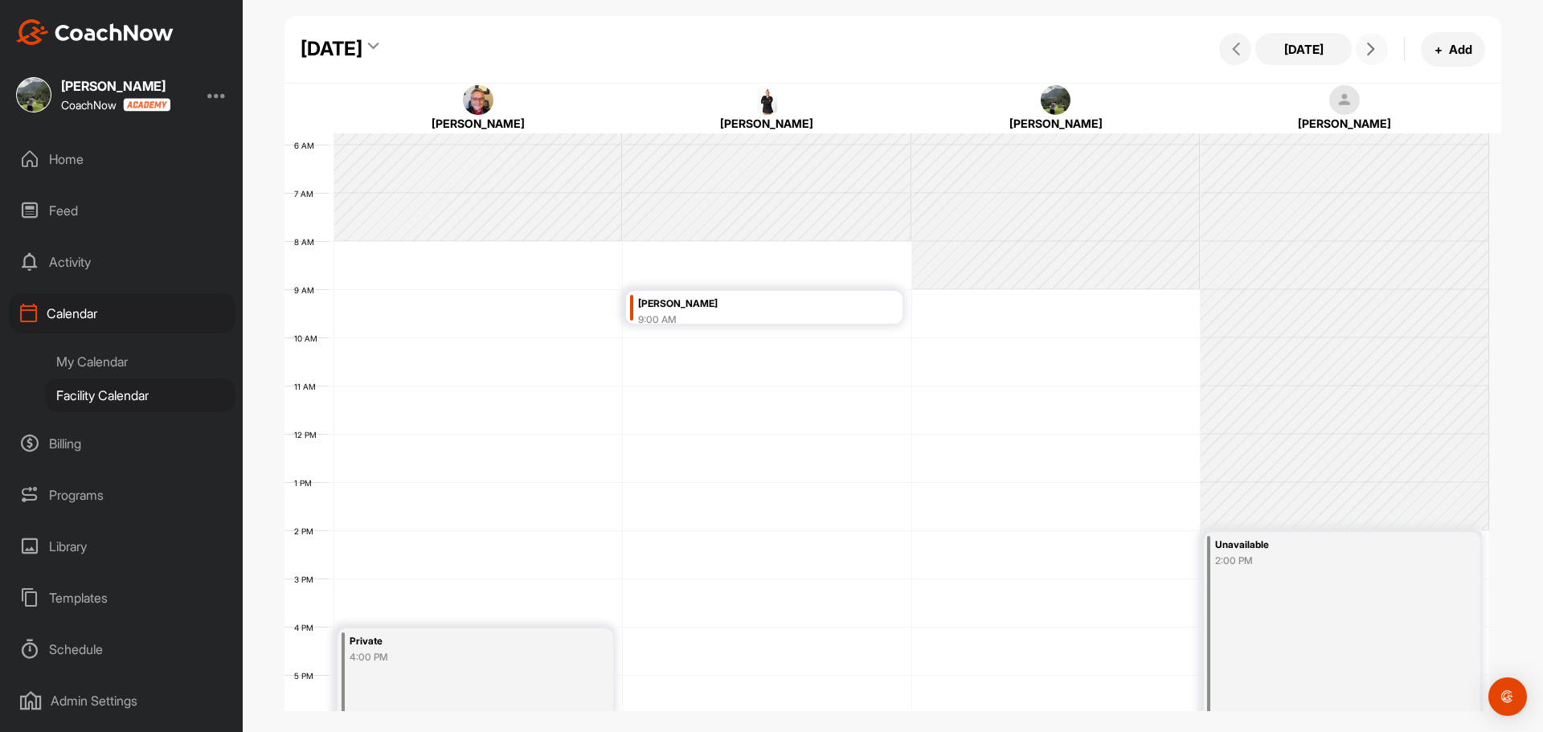
click at [1375, 48] on icon at bounding box center [1371, 49] width 13 height 13
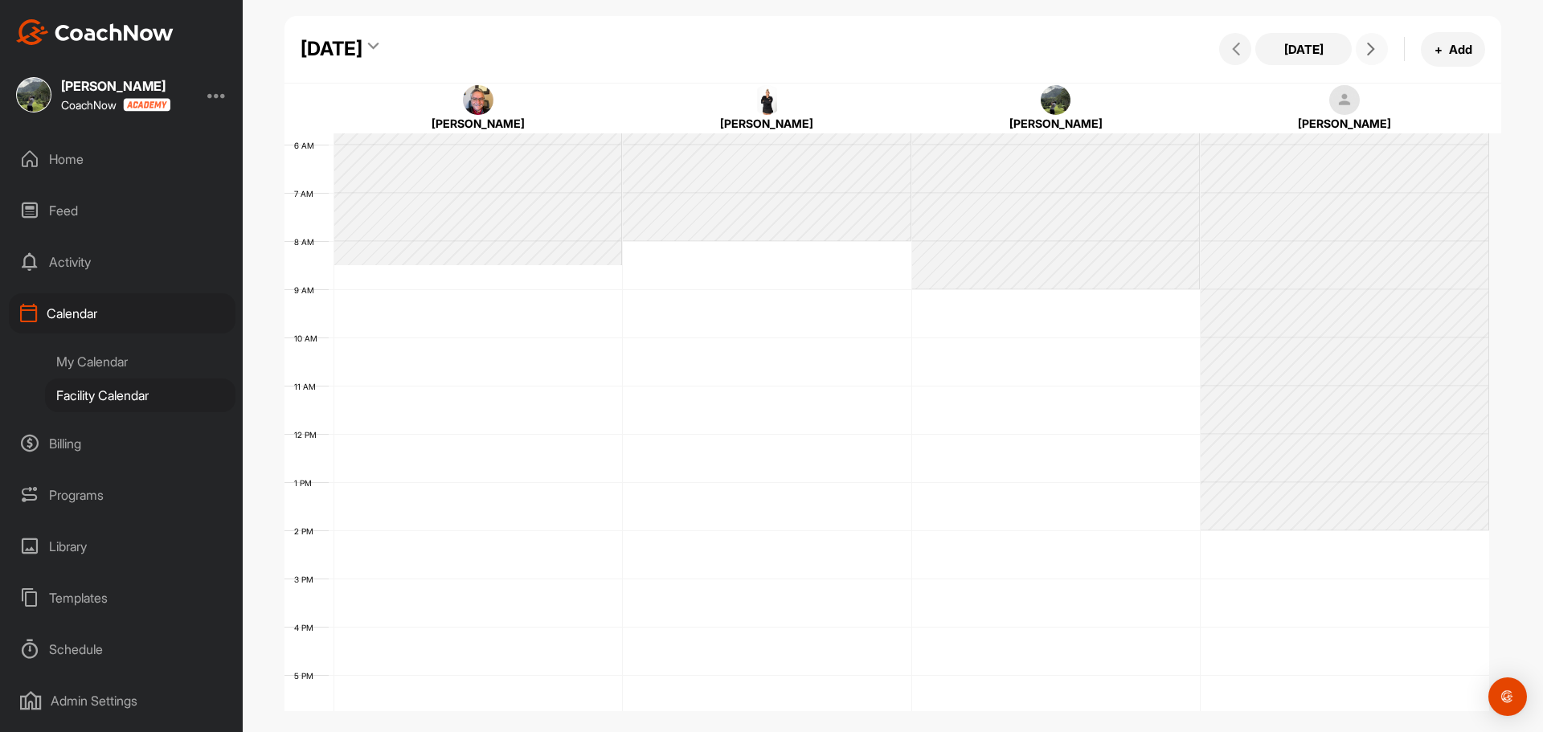
click at [1375, 43] on icon at bounding box center [1371, 49] width 13 height 13
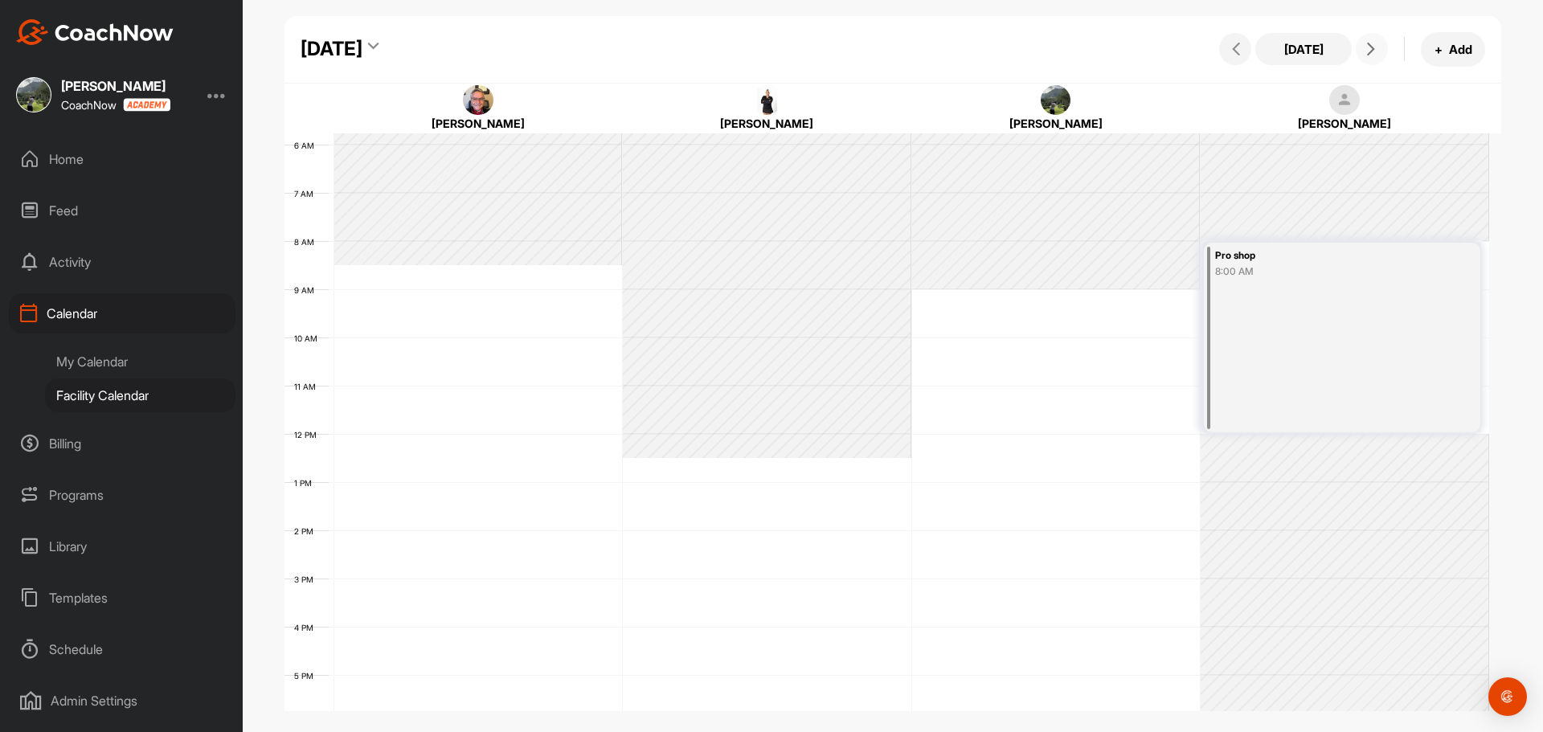
click at [1375, 43] on icon at bounding box center [1371, 49] width 13 height 13
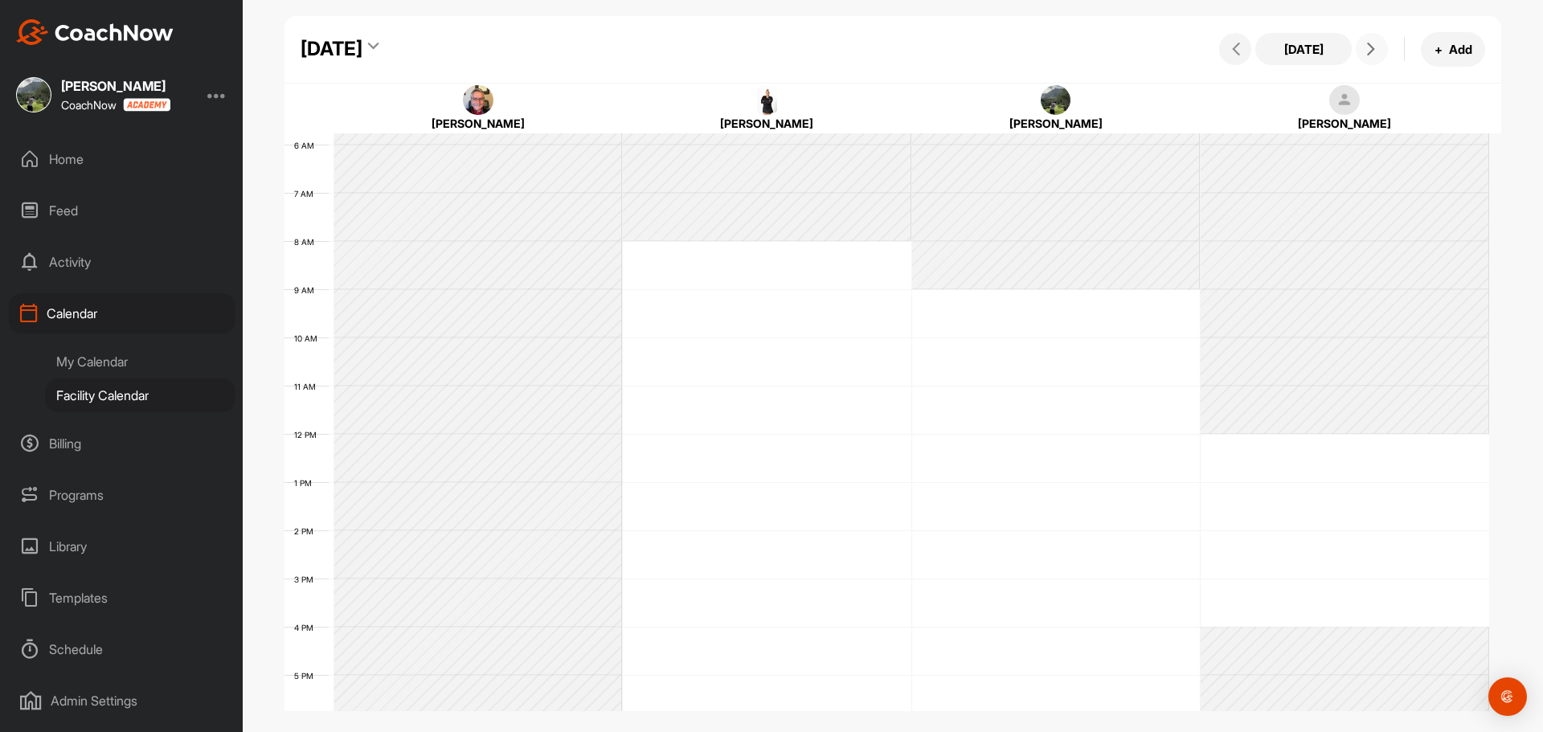
click at [1375, 43] on icon at bounding box center [1371, 49] width 13 height 13
